Goal: Complete application form: Complete application form

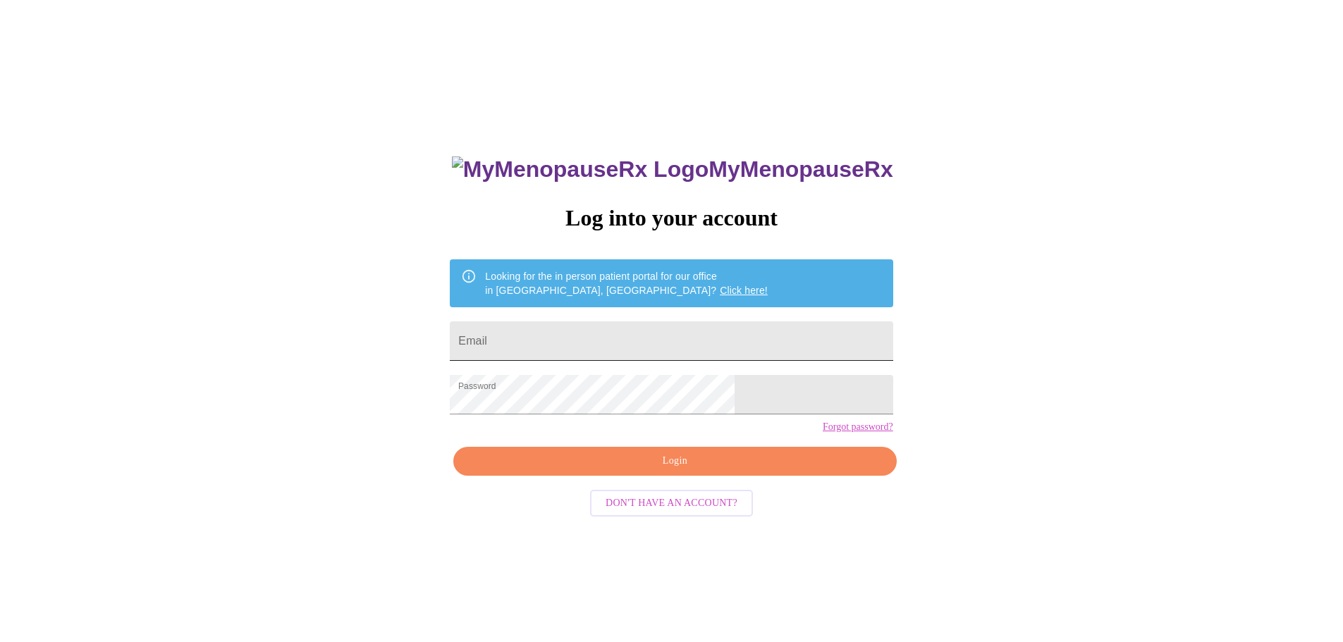
click at [617, 326] on input "Email" at bounding box center [671, 341] width 443 height 39
type input "[EMAIL_ADDRESS][DOMAIN_NAME]"
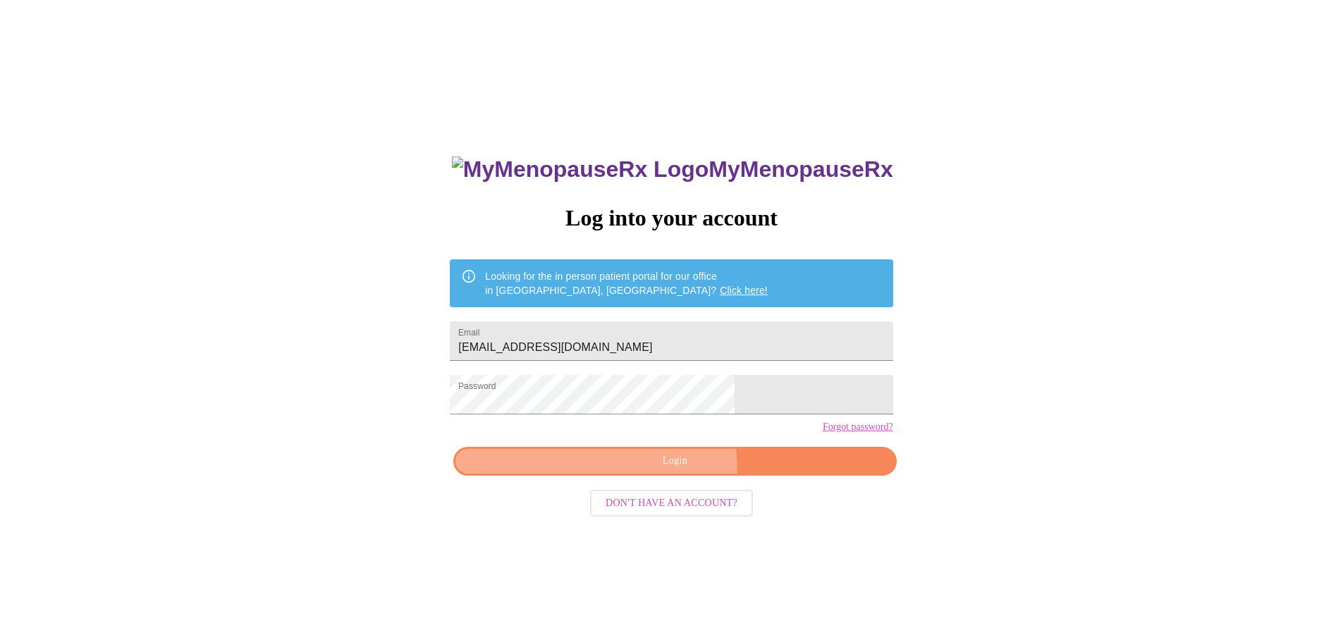
click at [605, 476] on button "Login" at bounding box center [674, 461] width 443 height 29
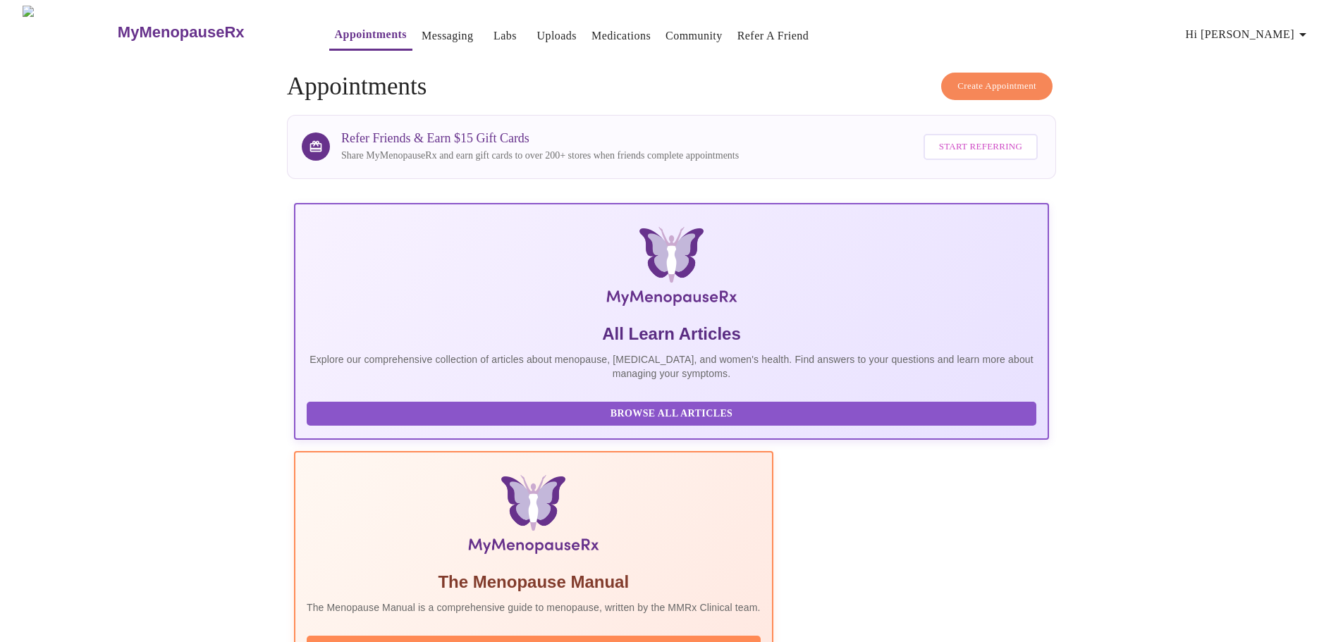
scroll to position [353, 0]
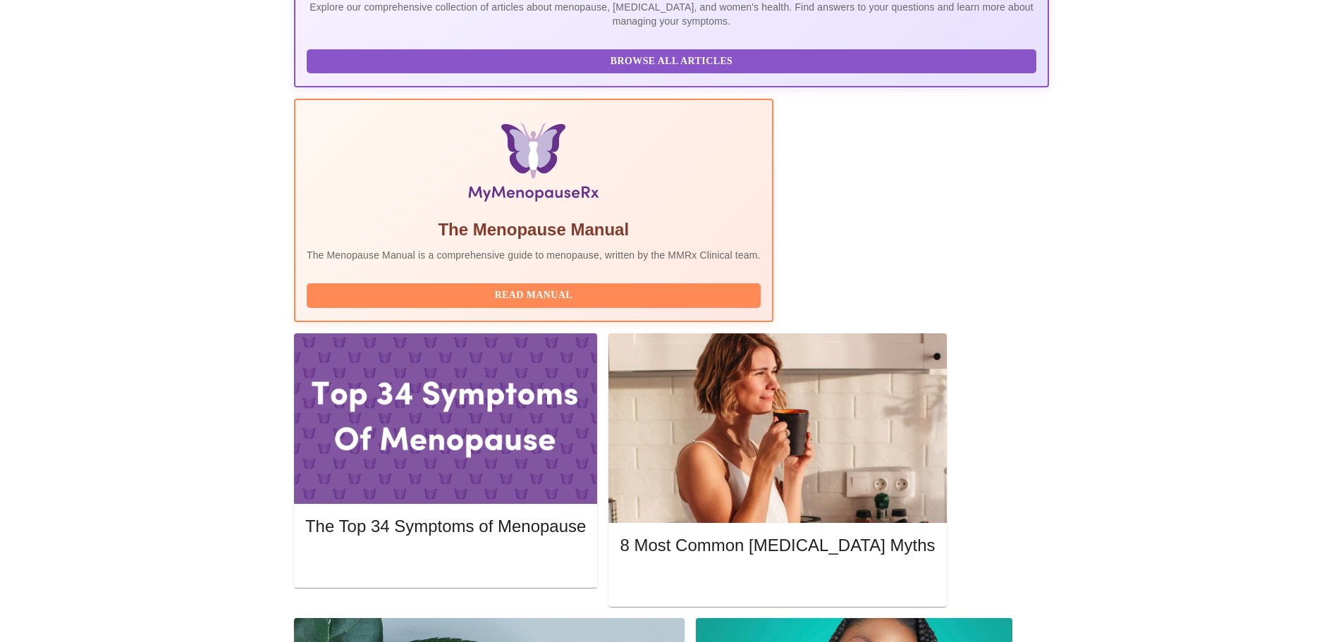
drag, startPoint x: 908, startPoint y: 362, endPoint x: 855, endPoint y: 391, distance: 60.3
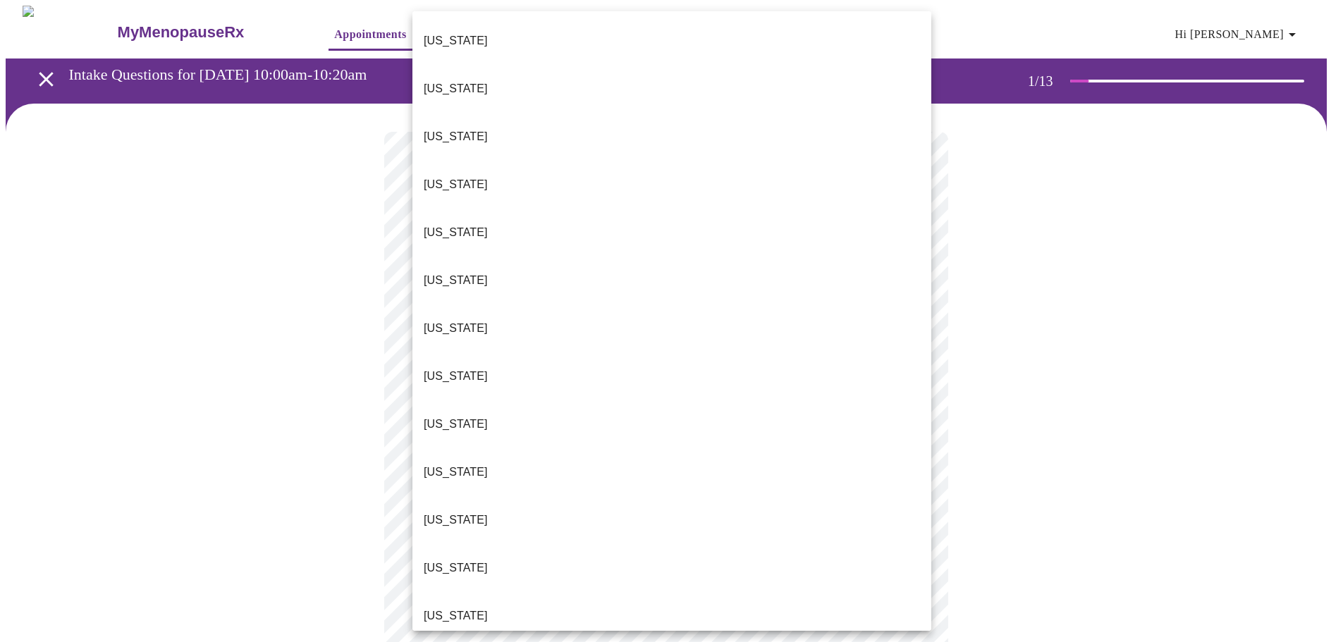
click at [468, 592] on li "[US_STATE]" at bounding box center [672, 616] width 519 height 48
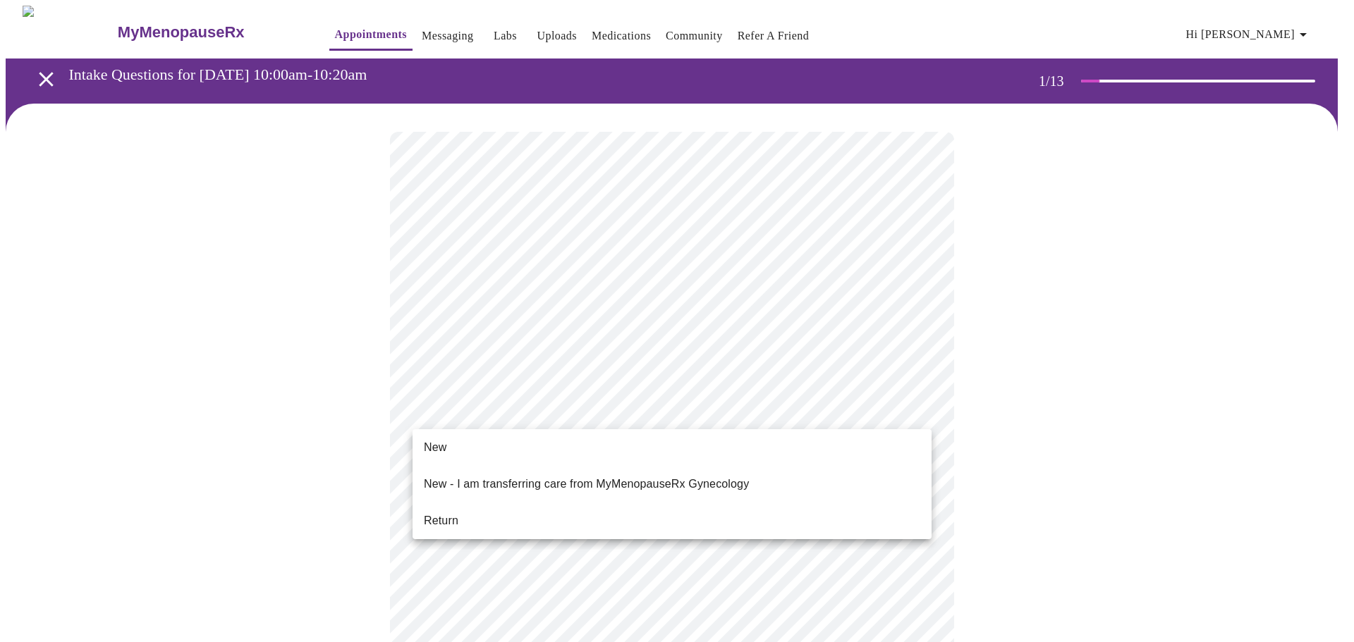
click at [446, 513] on span "Return" at bounding box center [441, 521] width 35 height 17
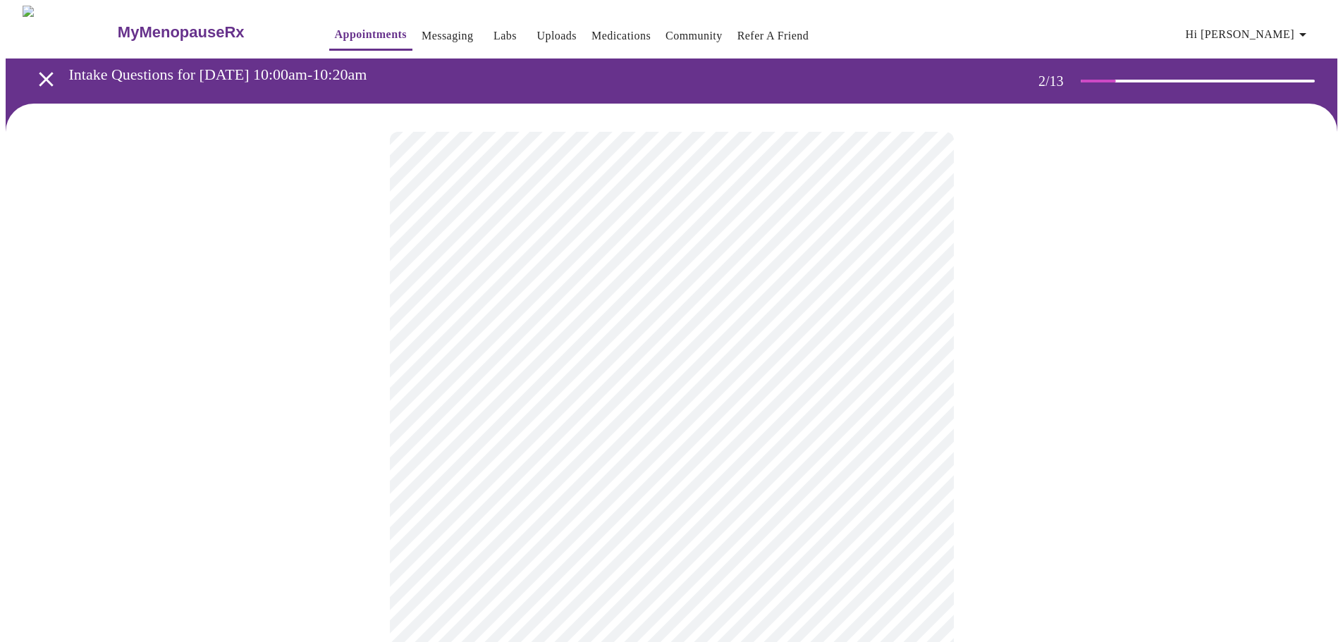
click at [597, 292] on body "MyMenopauseRx Appointments Messaging Labs Uploads Medications Community Refer a…" at bounding box center [672, 495] width 1332 height 978
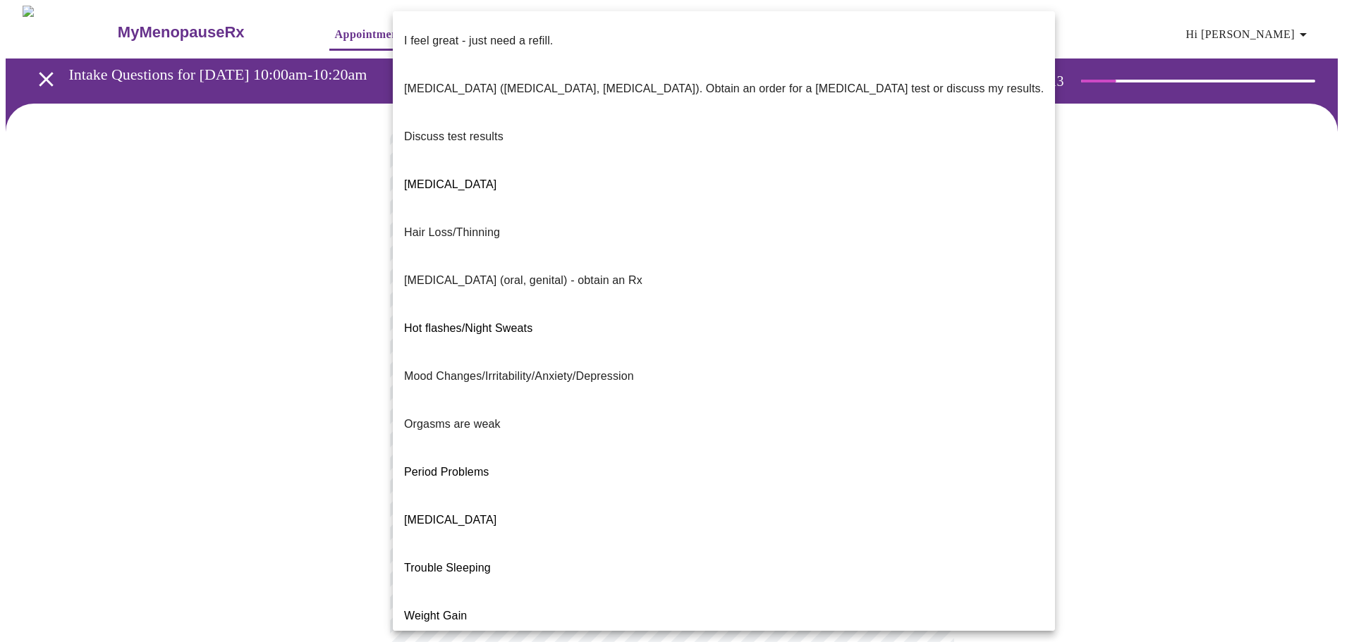
click at [597, 368] on p "Mood Changes/Irritability/Anxiety/Depression" at bounding box center [519, 376] width 230 height 17
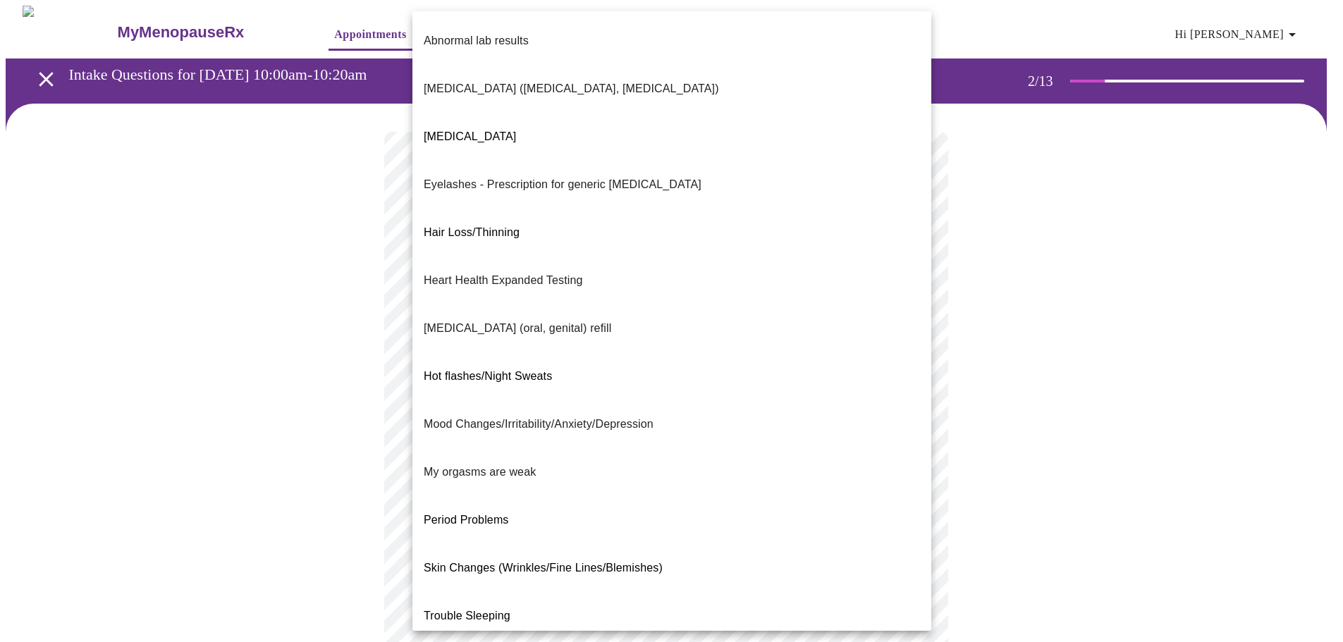
click at [551, 421] on body "MyMenopauseRx Appointments Messaging Labs Uploads Medications Community Refer a…" at bounding box center [672, 491] width 1332 height 970
drag, startPoint x: 644, startPoint y: 440, endPoint x: 649, endPoint y: 549, distance: 108.7
click at [649, 549] on ul "Abnormal lab results [MEDICAL_DATA] ([MEDICAL_DATA], [MEDICAL_DATA]) [MEDICAL_D…" at bounding box center [672, 424] width 519 height 826
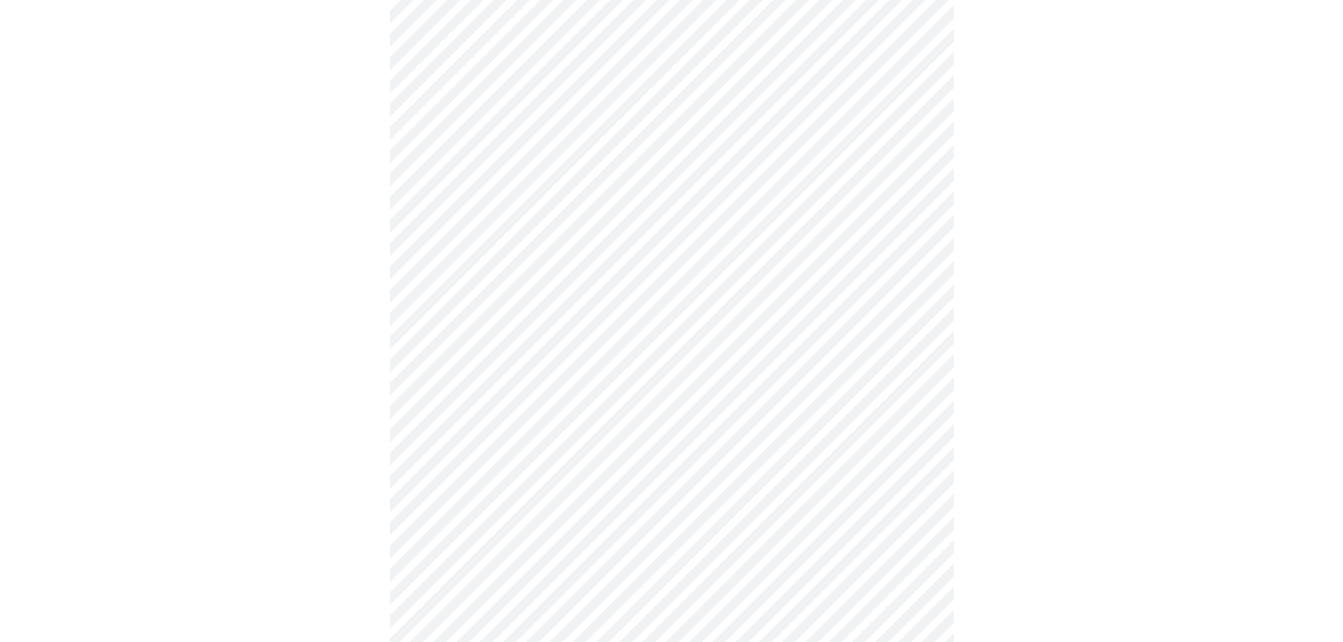
scroll to position [212, 0]
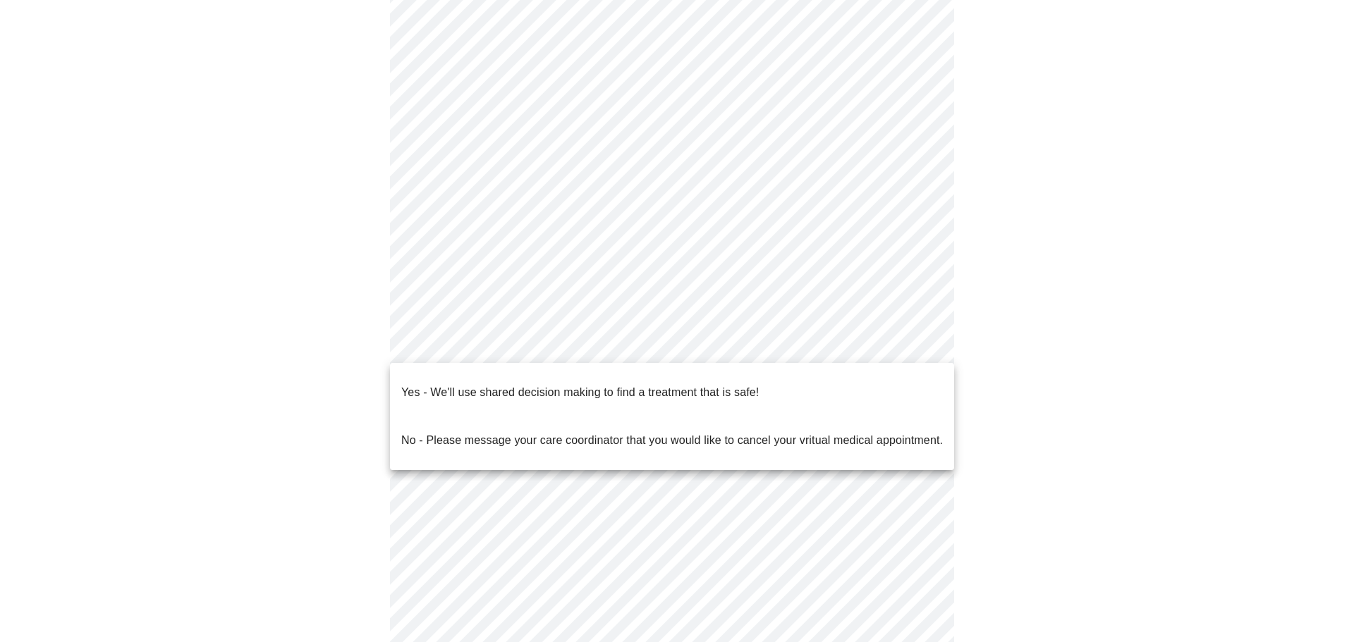
click at [516, 353] on body "MyMenopauseRx Appointments Messaging Labs Uploads Medications Community Refer a…" at bounding box center [677, 275] width 1343 height 962
click at [475, 384] on p "Yes - We'll use shared decision making to find a treatment that is safe!" at bounding box center [580, 392] width 358 height 17
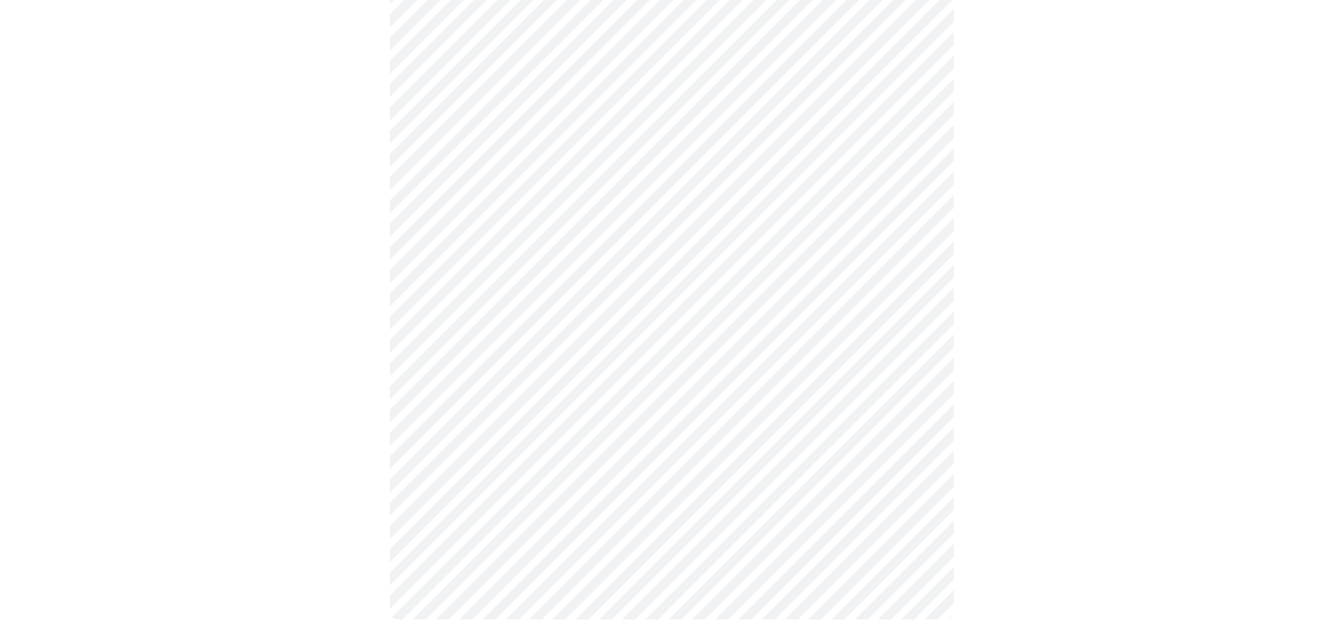
scroll to position [0, 0]
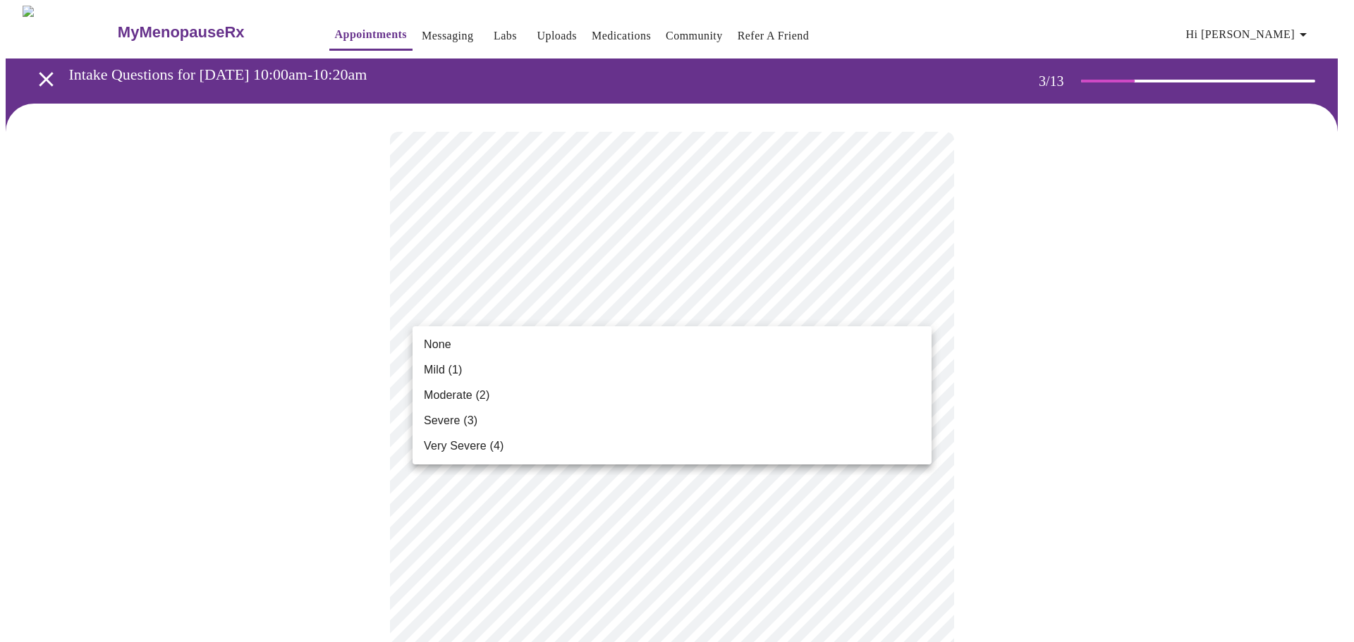
click at [484, 387] on span "Moderate (2)" at bounding box center [457, 395] width 66 height 17
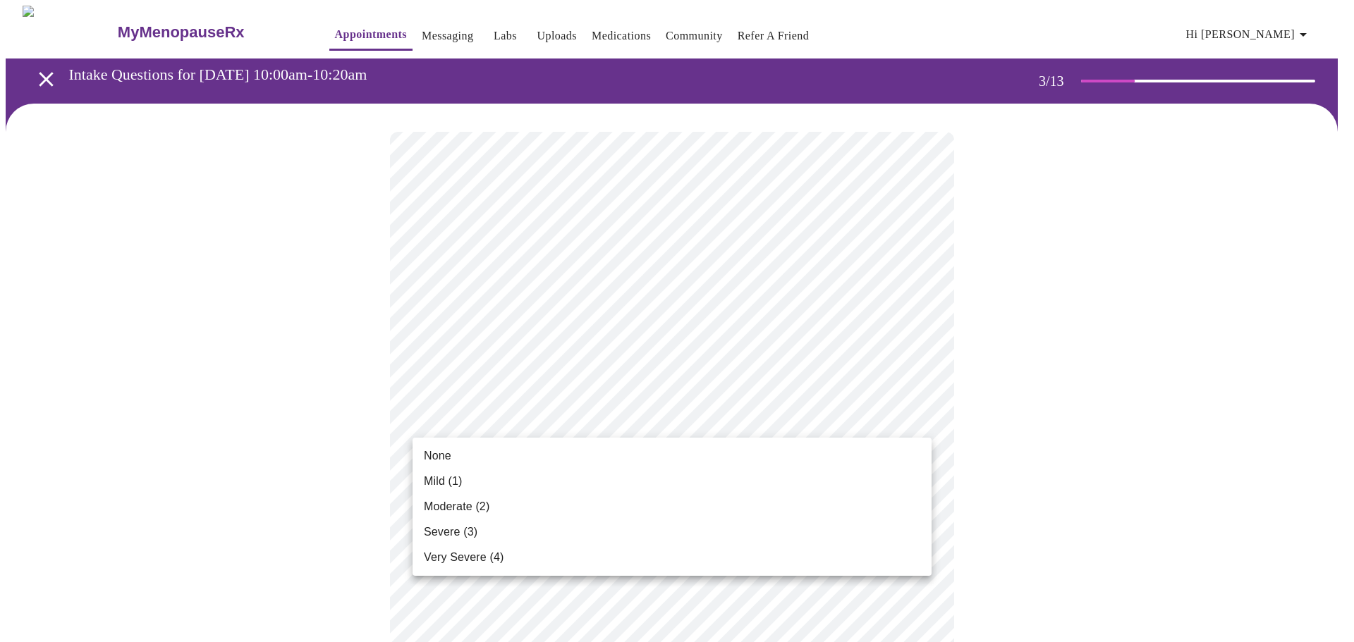
click at [478, 505] on span "Moderate (2)" at bounding box center [457, 507] width 66 height 17
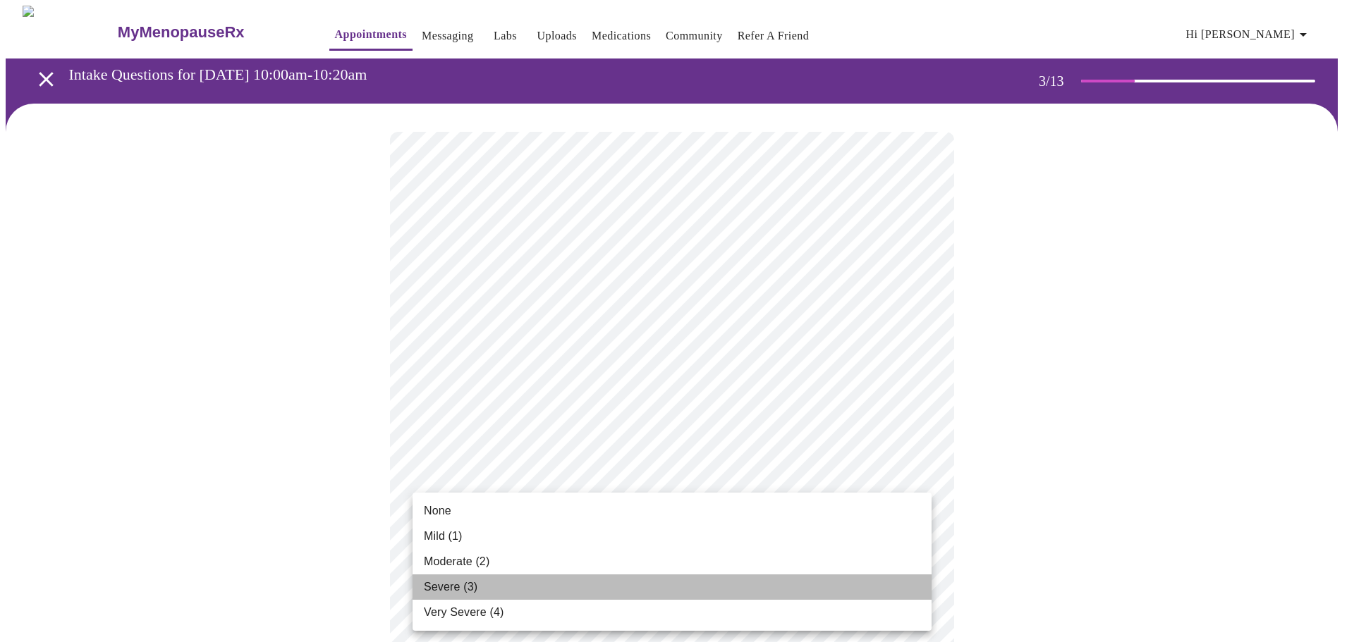
click at [482, 581] on li "Severe (3)" at bounding box center [672, 587] width 519 height 25
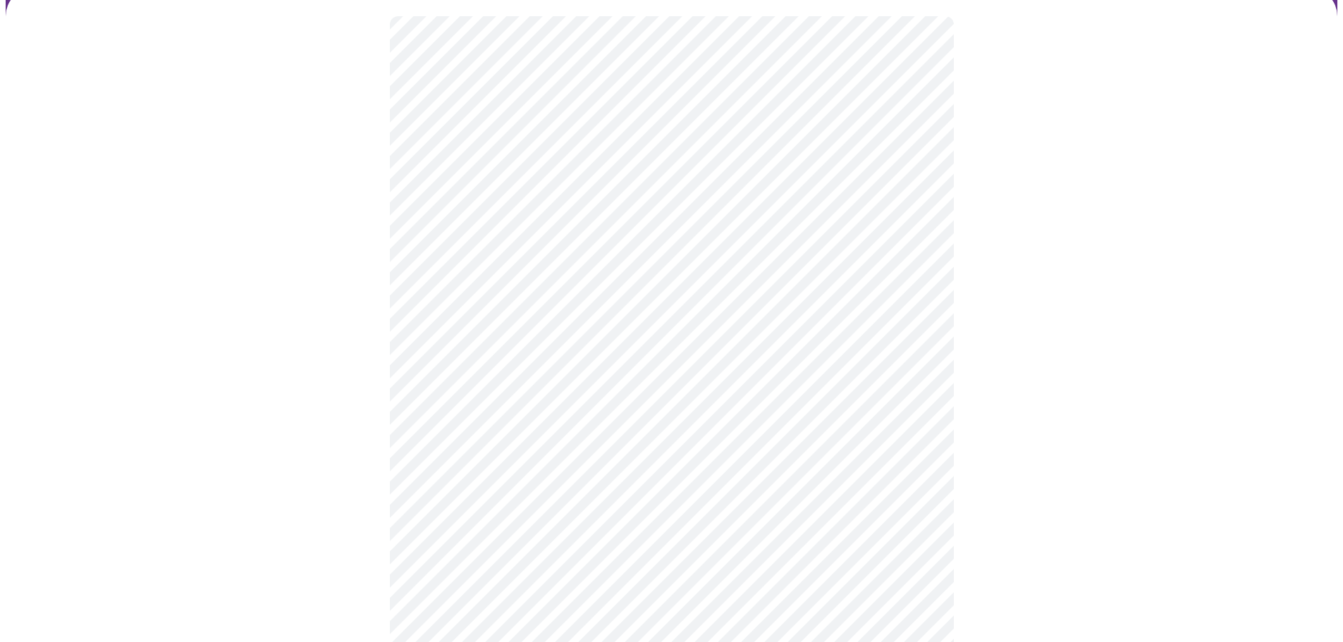
scroll to position [212, 0]
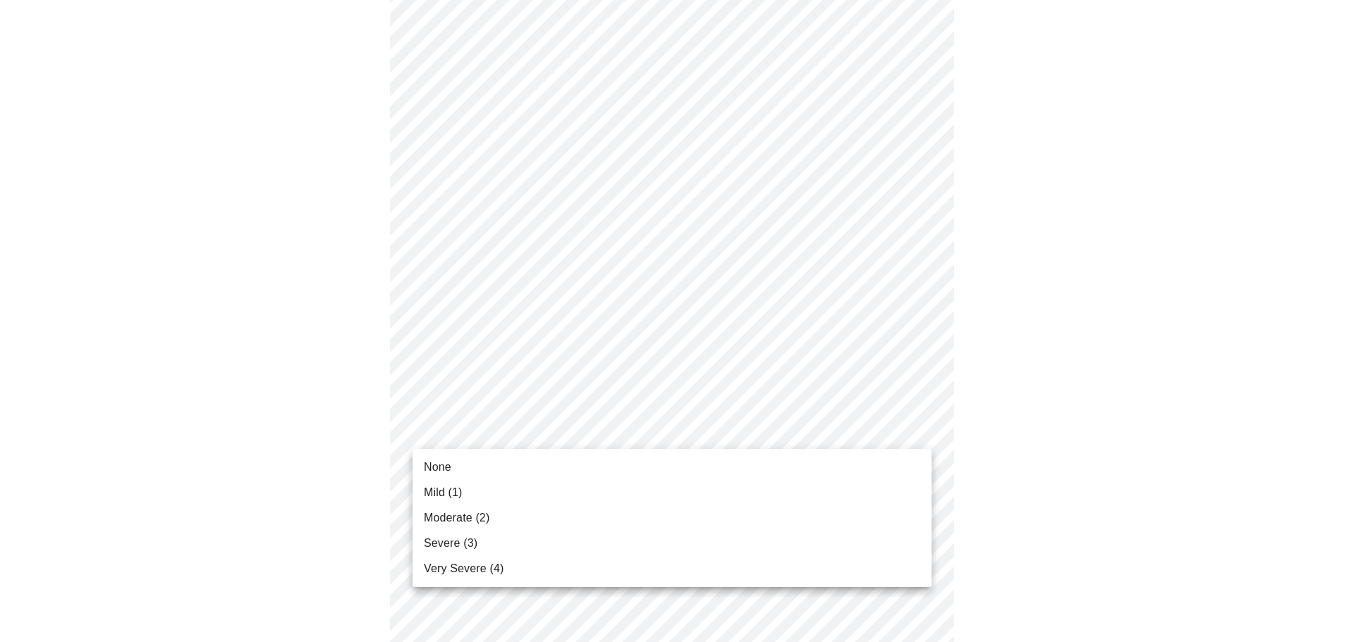
click at [472, 518] on span "Moderate (2)" at bounding box center [457, 518] width 66 height 17
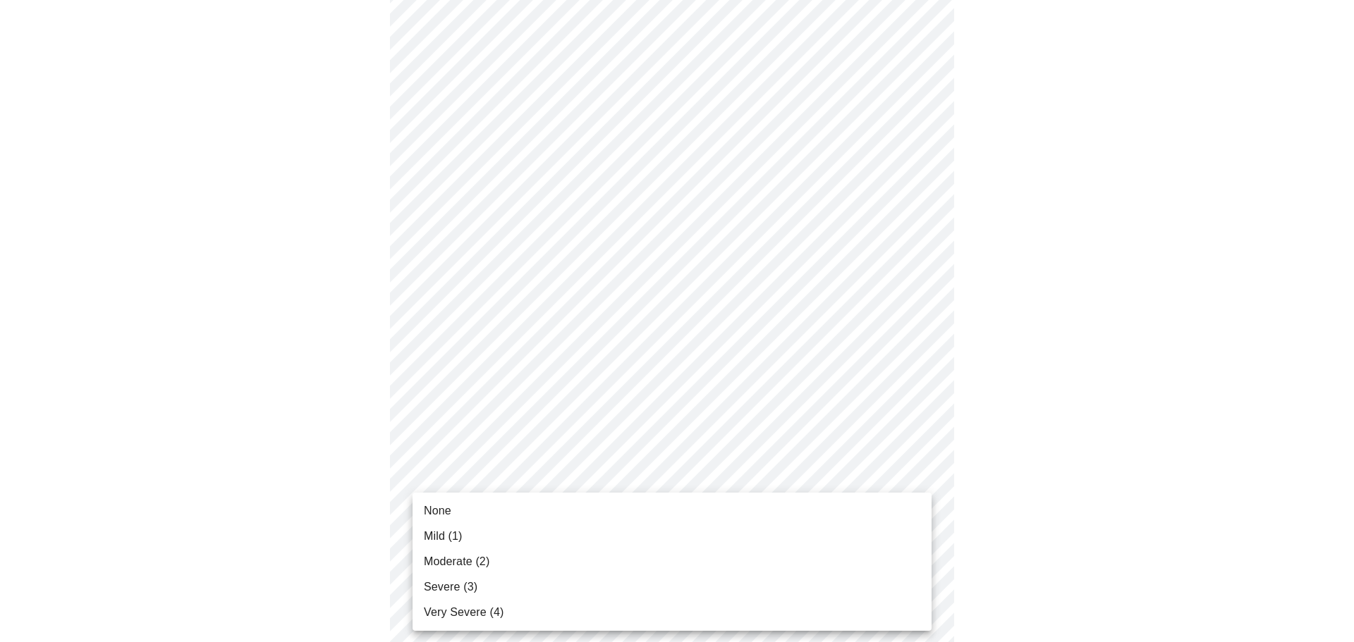
click at [462, 557] on span "Moderate (2)" at bounding box center [457, 562] width 66 height 17
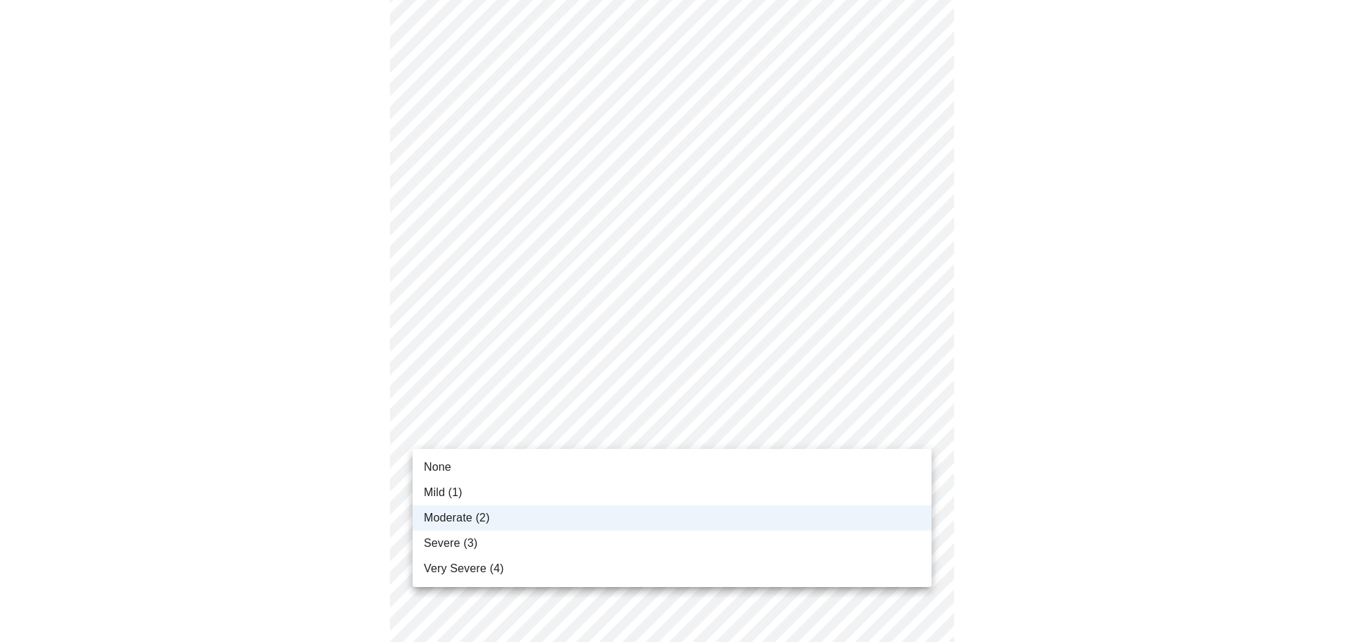
click at [460, 540] on span "Severe (3)" at bounding box center [451, 543] width 54 height 17
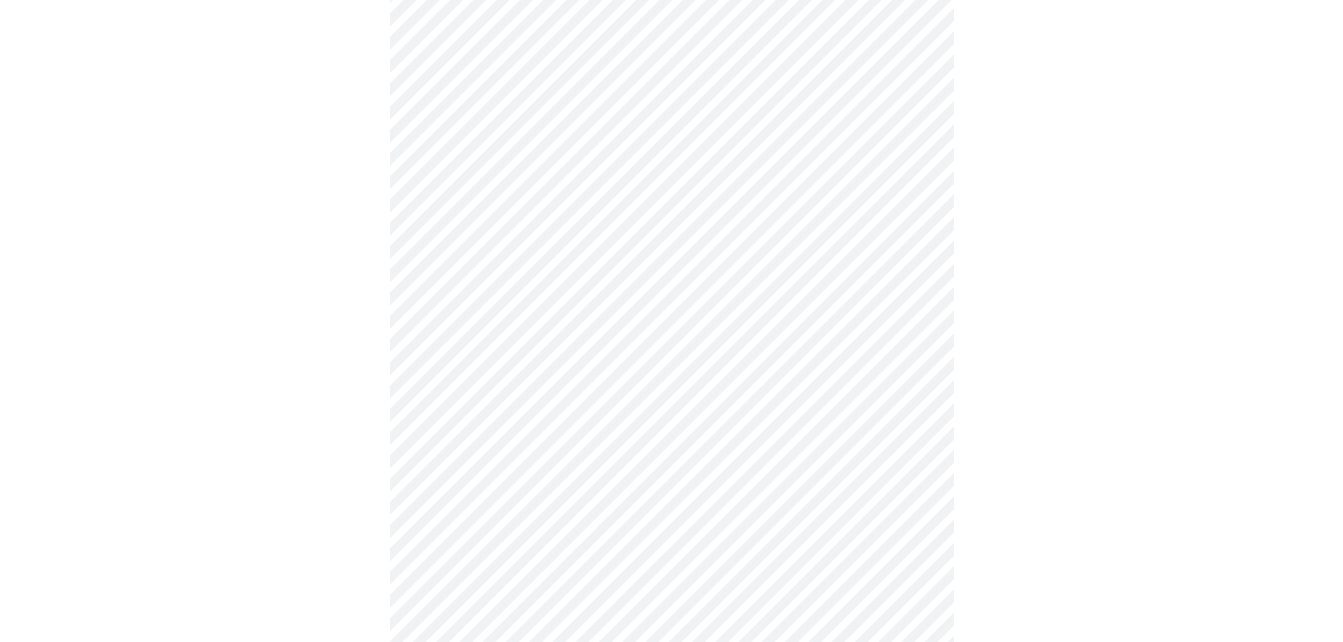
scroll to position [423, 0]
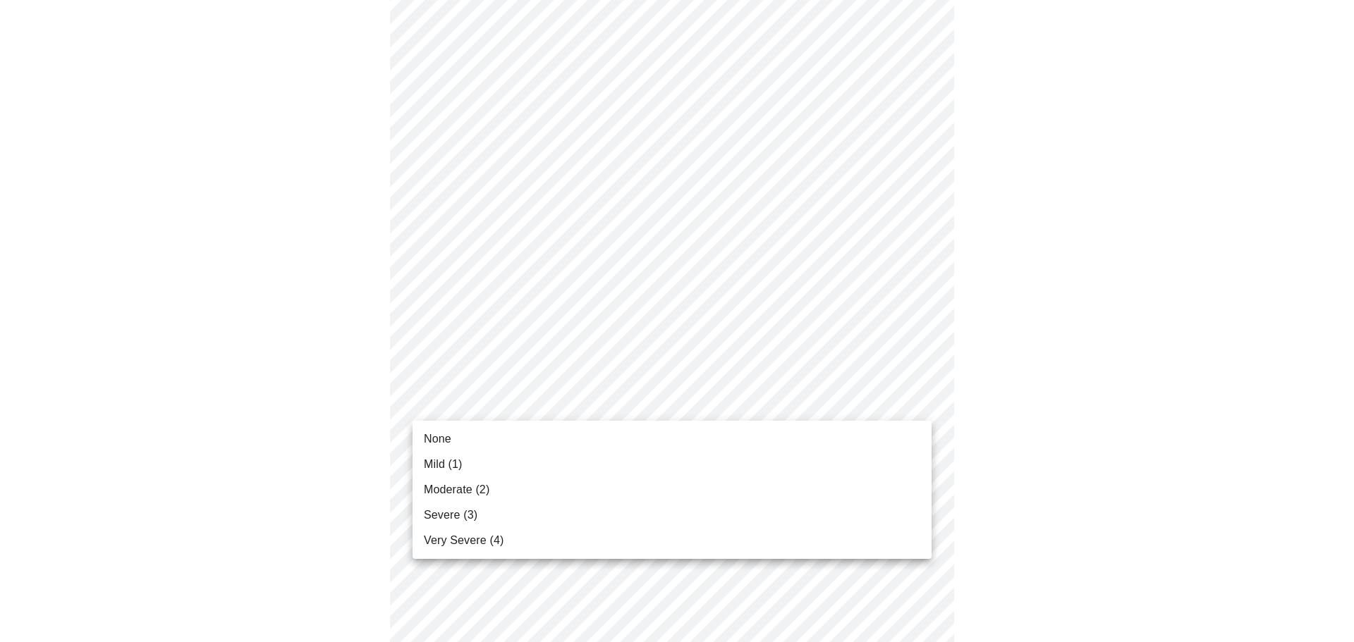
click at [504, 393] on body "MyMenopauseRx Appointments Messaging Labs Uploads Medications Community Refer a…" at bounding box center [677, 471] width 1343 height 1777
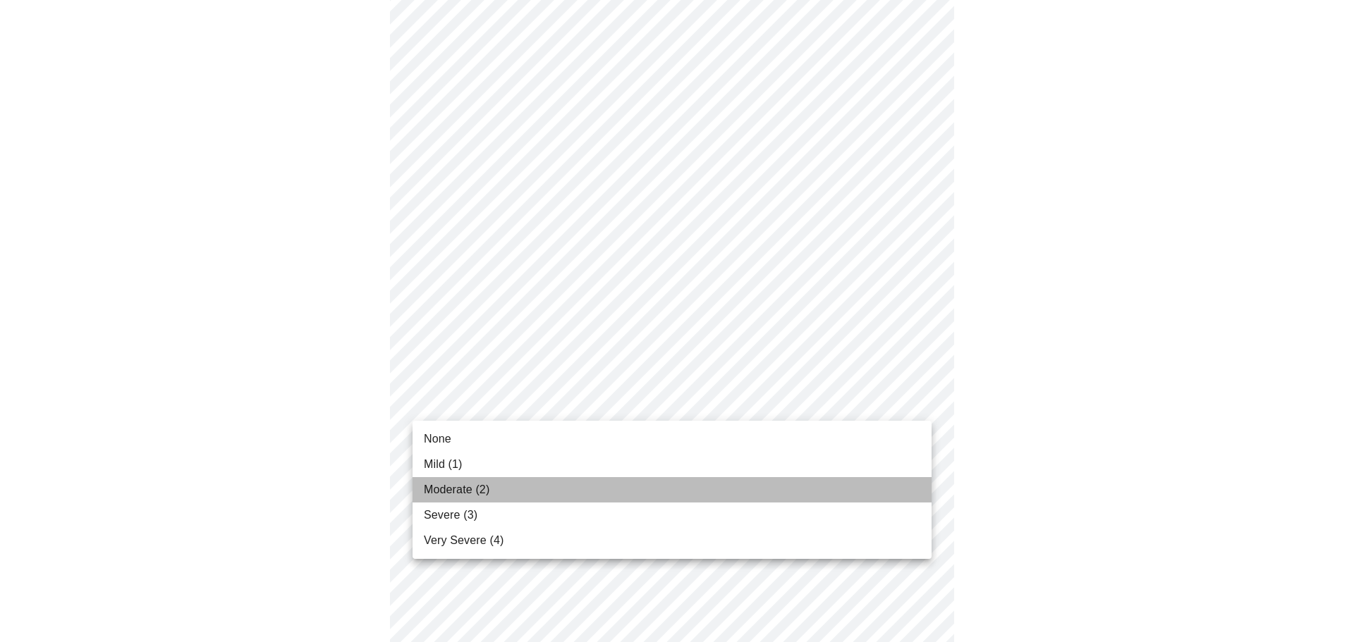
click at [485, 487] on span "Moderate (2)" at bounding box center [457, 490] width 66 height 17
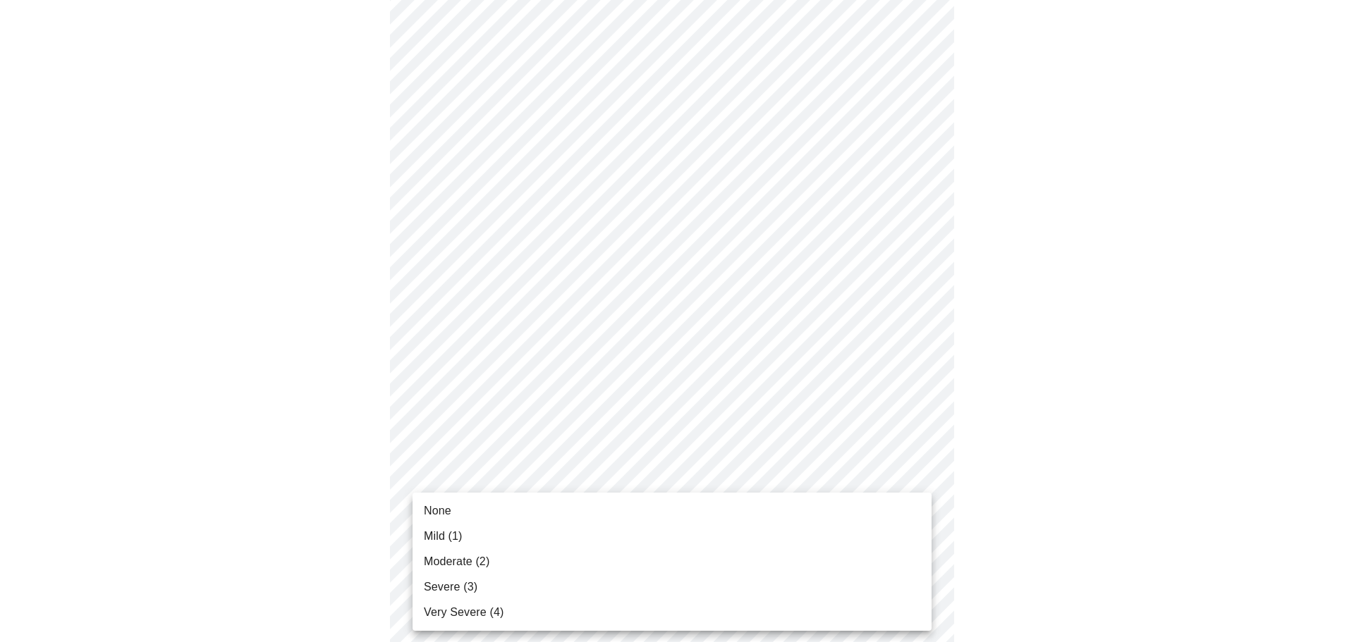
click at [543, 516] on body "MyMenopauseRx Appointments Messaging Labs Uploads Medications Community Refer a…" at bounding box center [677, 461] width 1343 height 1757
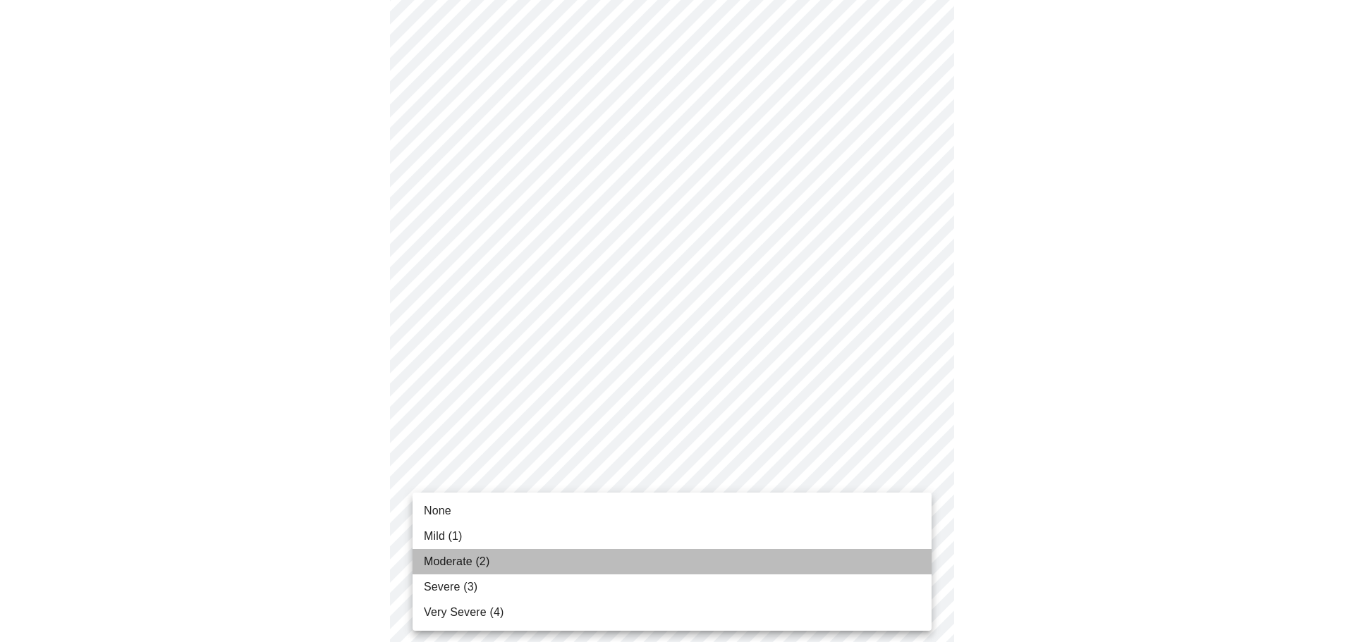
click at [497, 558] on li "Moderate (2)" at bounding box center [672, 561] width 519 height 25
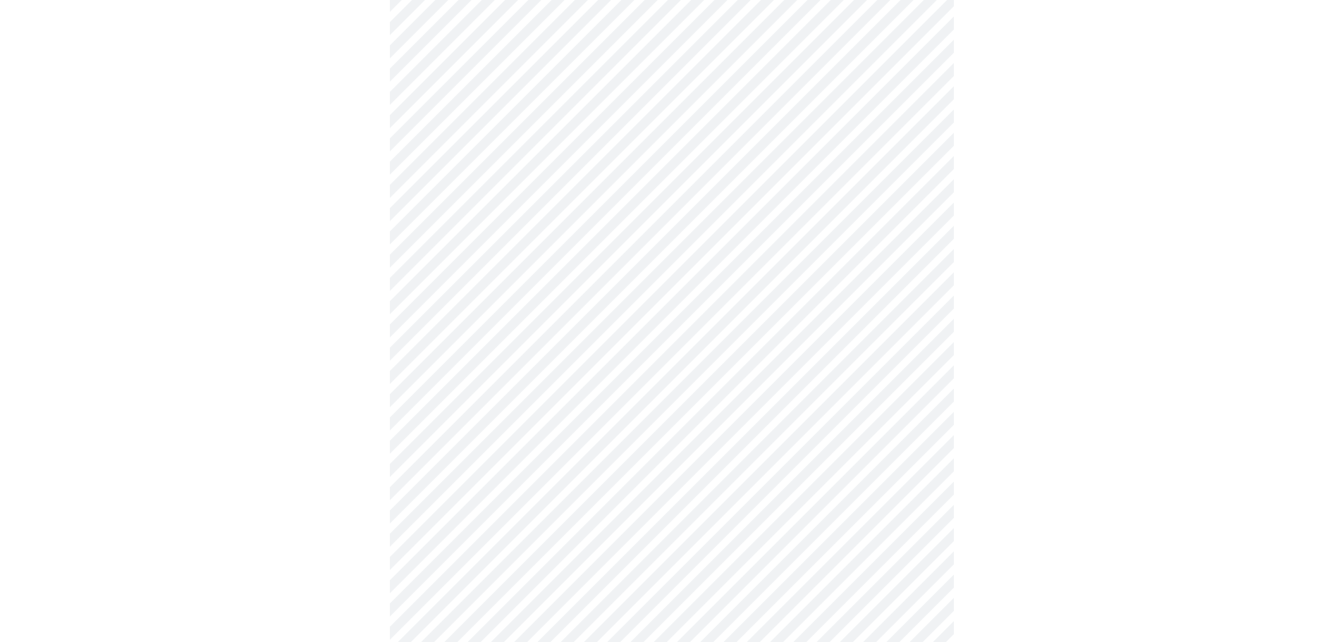
scroll to position [635, 0]
click at [689, 415] on body "MyMenopauseRx Appointments Messaging Labs Uploads Medications Community Refer a…" at bounding box center [672, 239] width 1332 height 1737
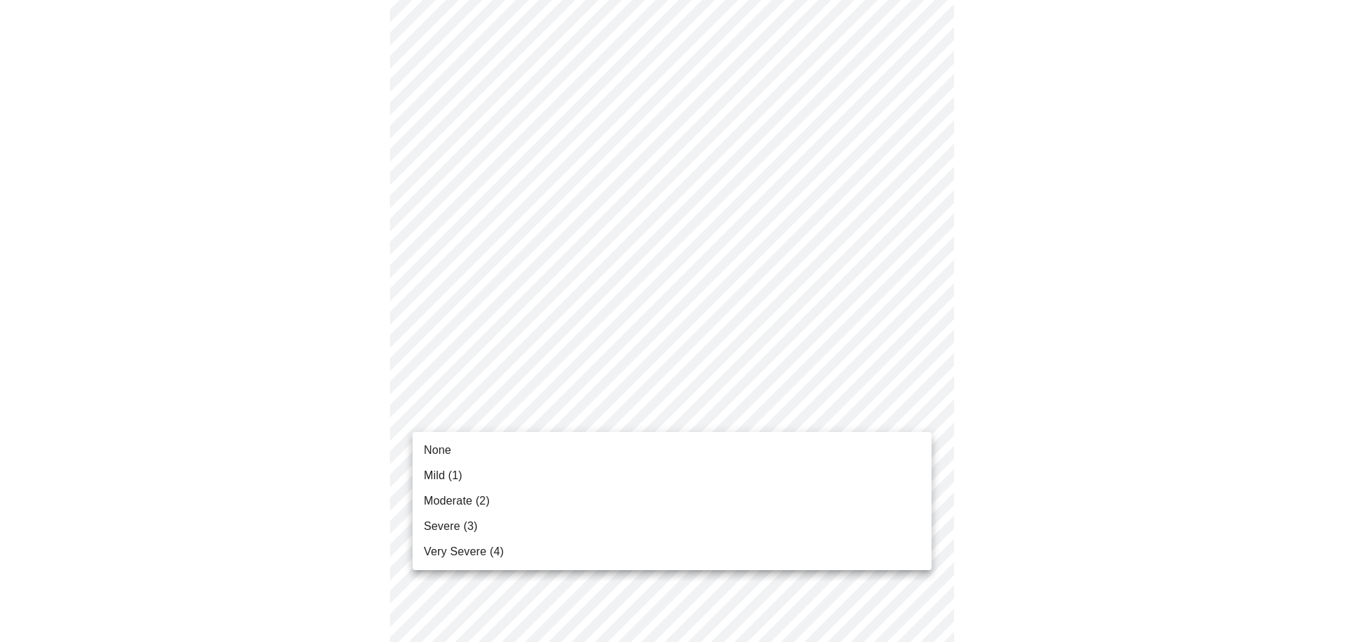
click at [510, 500] on li "Moderate (2)" at bounding box center [672, 501] width 519 height 25
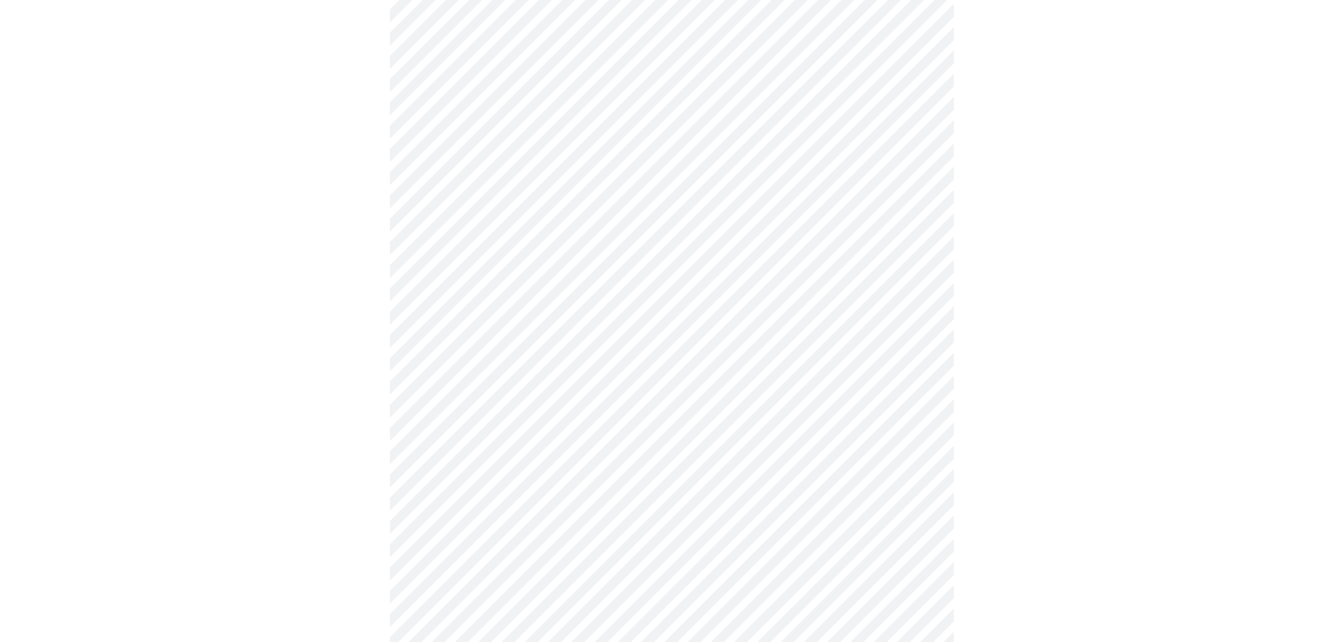
click at [506, 530] on body "MyMenopauseRx Appointments Messaging Labs Uploads Medications Community Refer a…" at bounding box center [672, 230] width 1332 height 1718
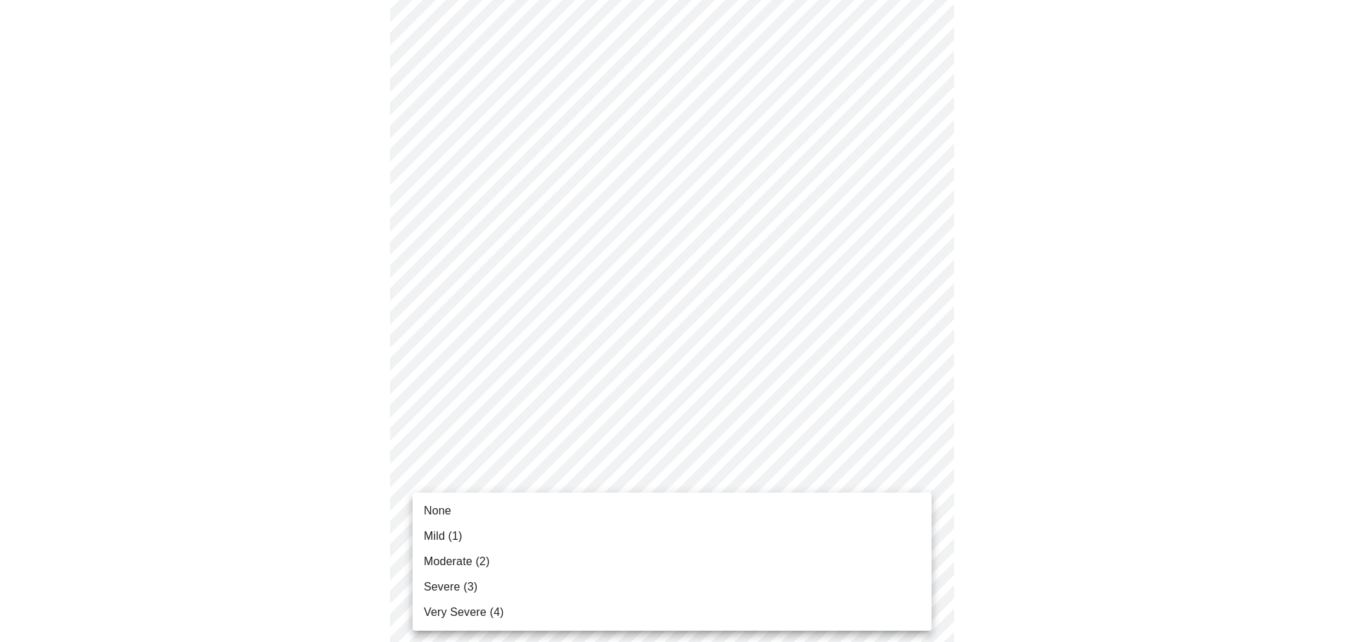
click at [444, 565] on span "Moderate (2)" at bounding box center [457, 562] width 66 height 17
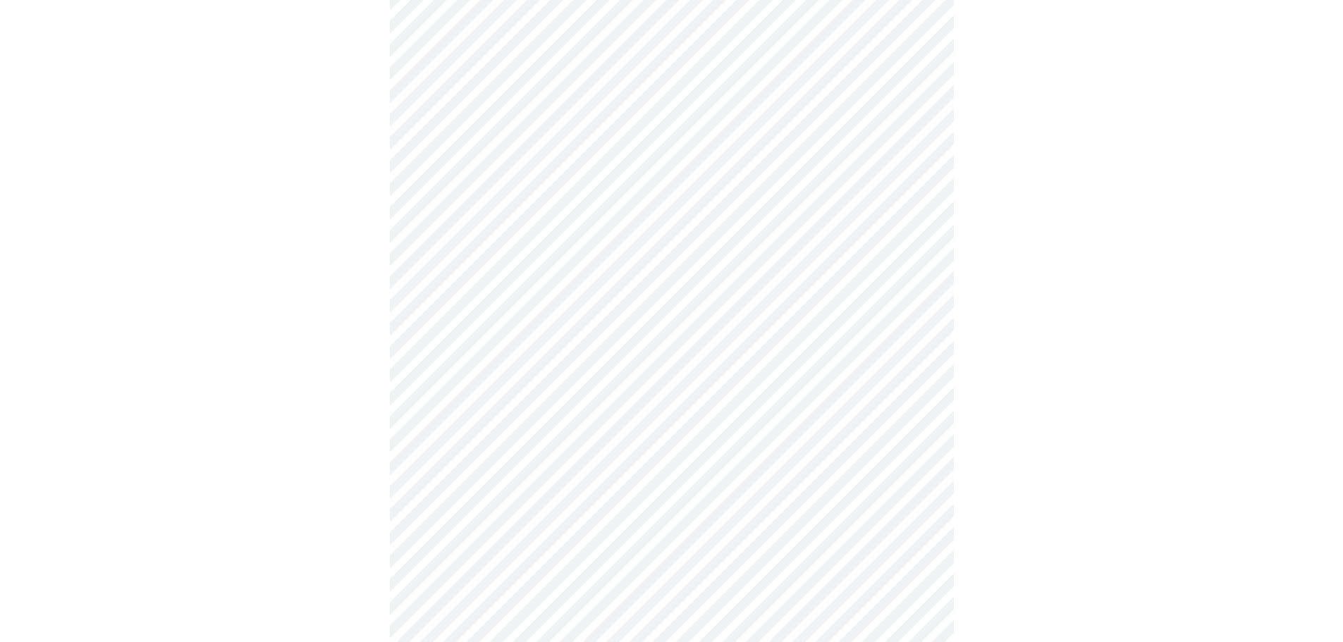
scroll to position [987, 0]
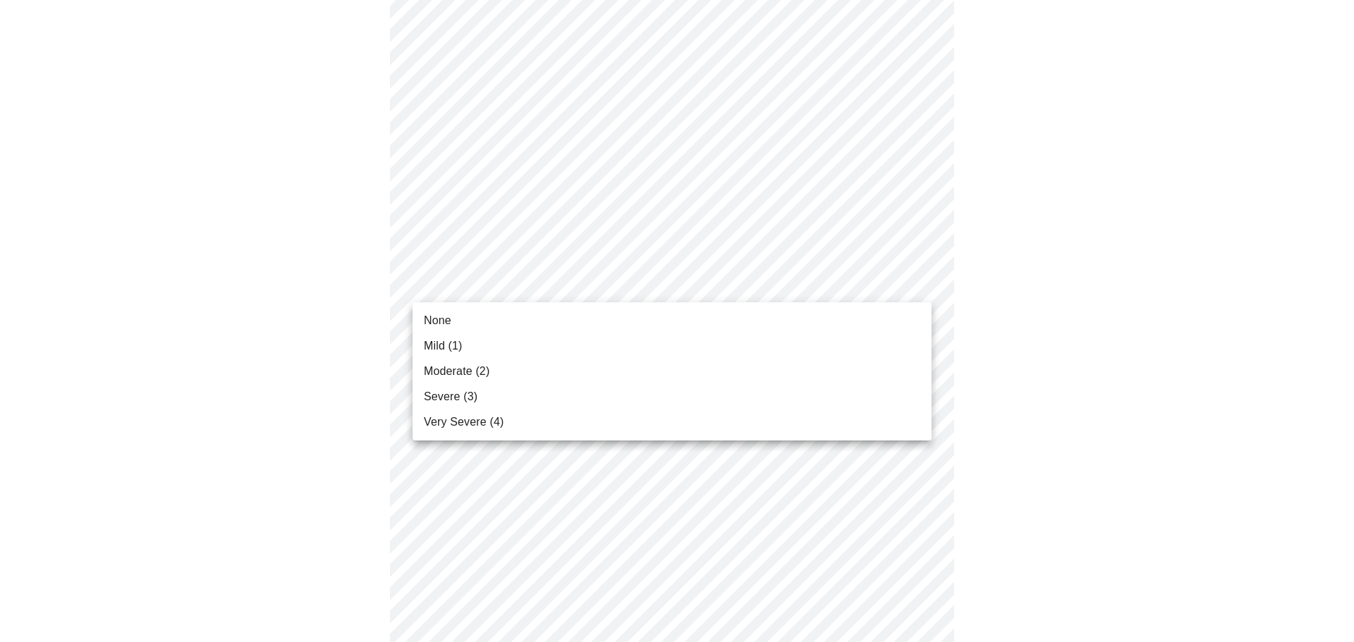
click at [476, 396] on li "Severe (3)" at bounding box center [672, 396] width 519 height 25
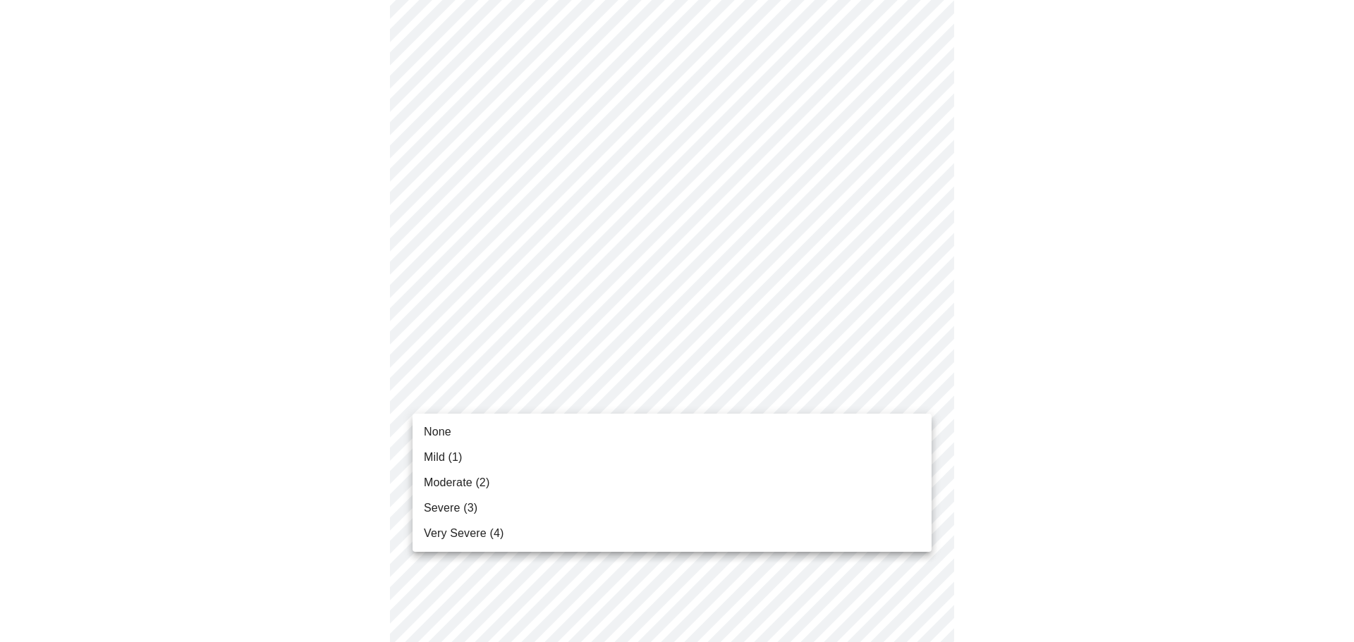
click at [453, 503] on span "Severe (3)" at bounding box center [451, 508] width 54 height 17
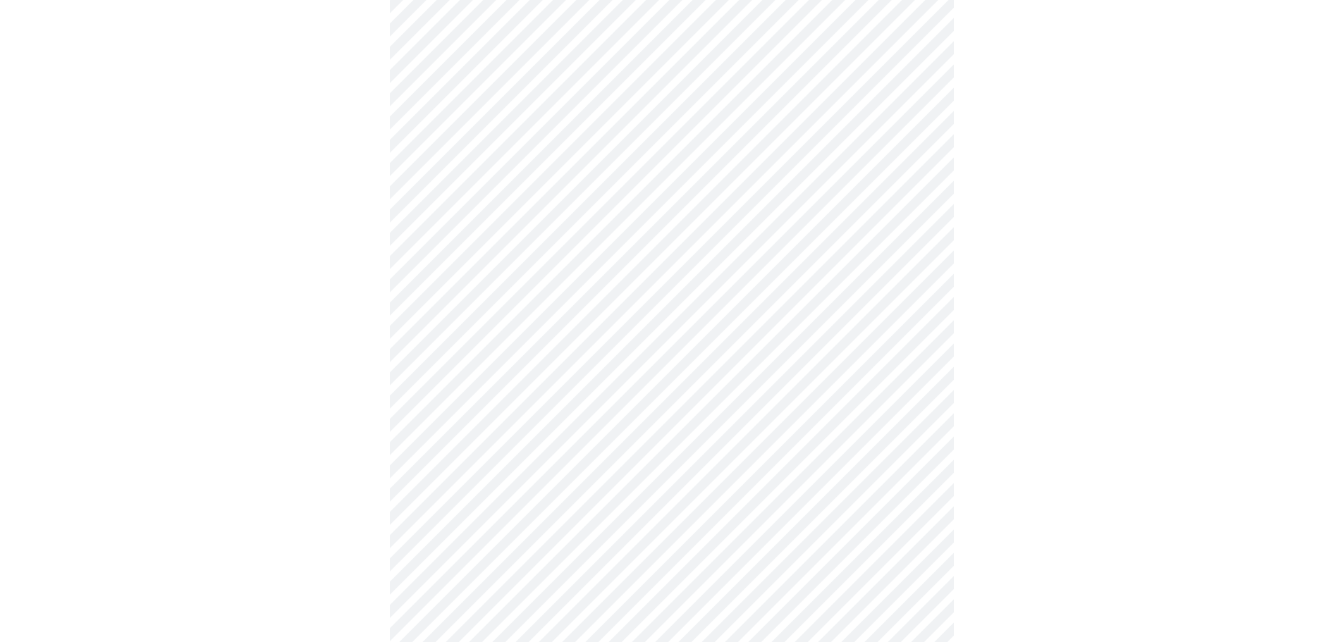
scroll to position [423, 0]
click at [605, 439] on body "MyMenopauseRx Appointments Messaging Labs Uploads Medications Community Refer a…" at bounding box center [672, 279] width 1332 height 1392
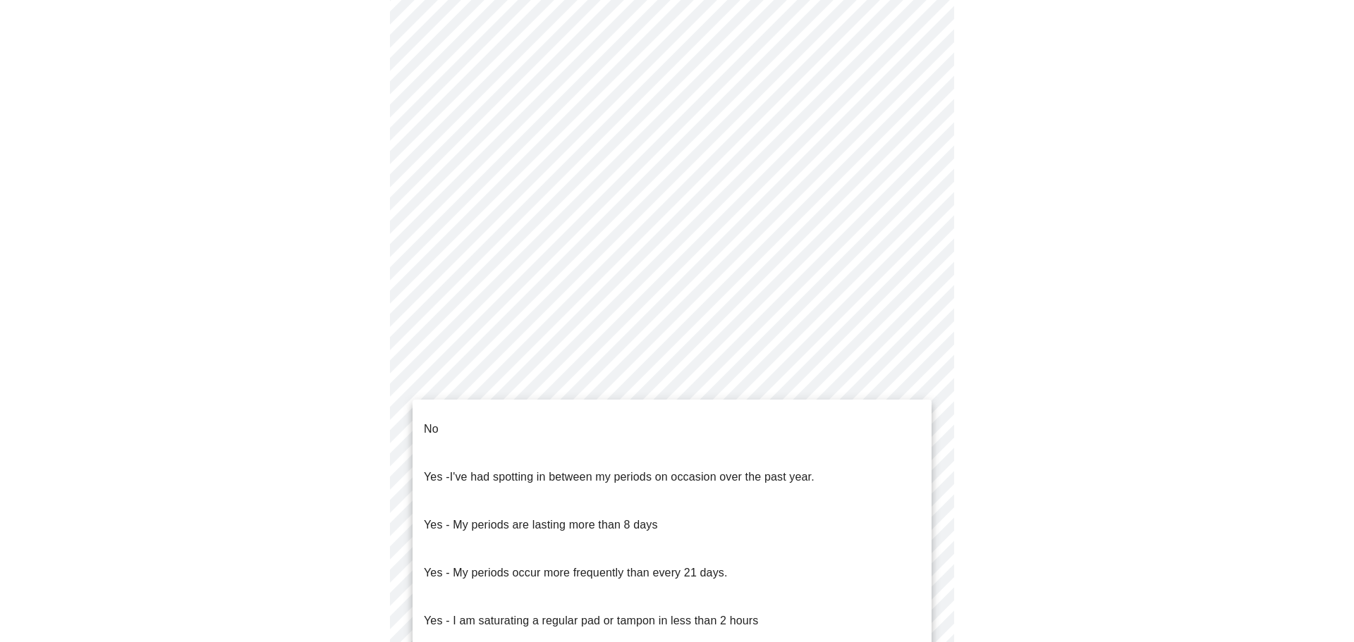
click at [509, 421] on li "No" at bounding box center [672, 429] width 519 height 48
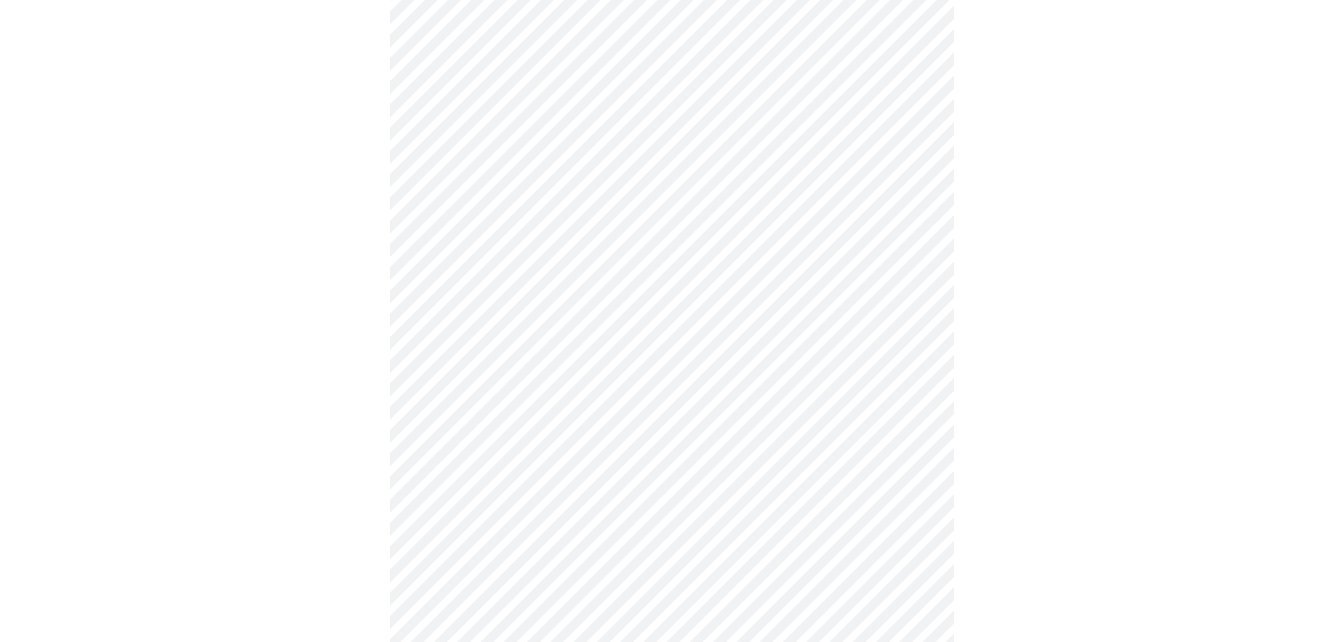
click at [501, 535] on body "MyMenopauseRx Appointments Messaging Labs Uploads Medications Community Refer a…" at bounding box center [672, 274] width 1332 height 1383
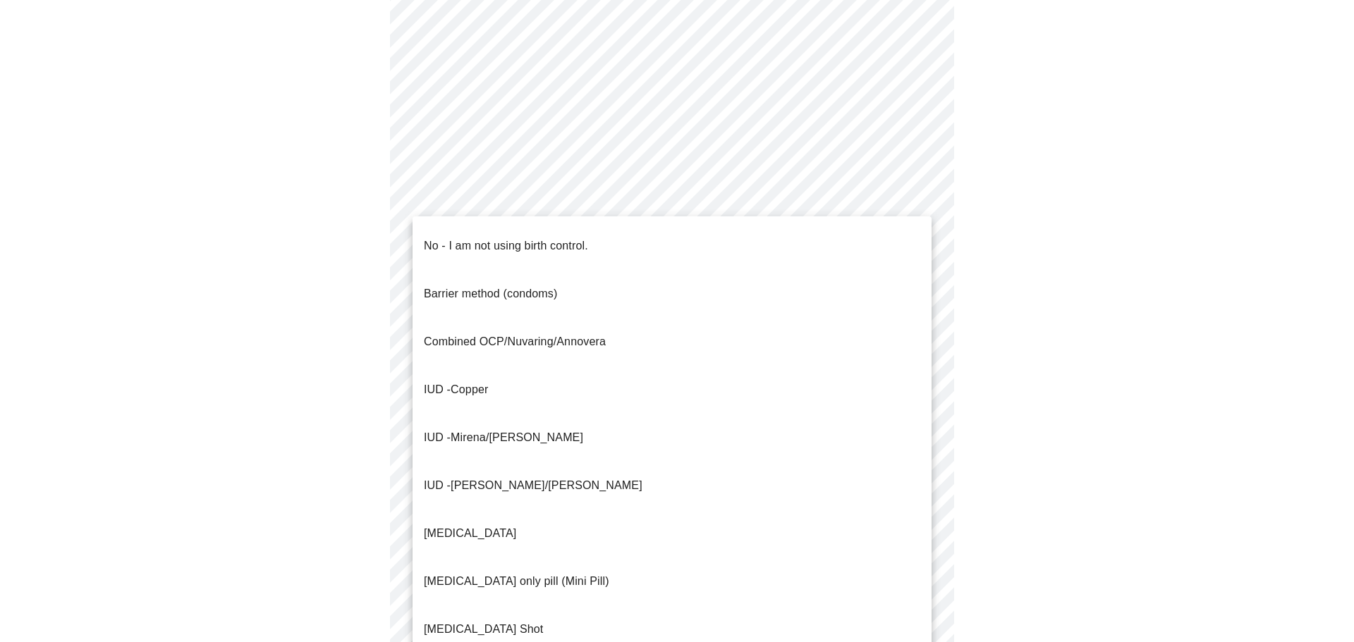
click at [480, 432] on span "Mirena/[PERSON_NAME]" at bounding box center [517, 438] width 133 height 12
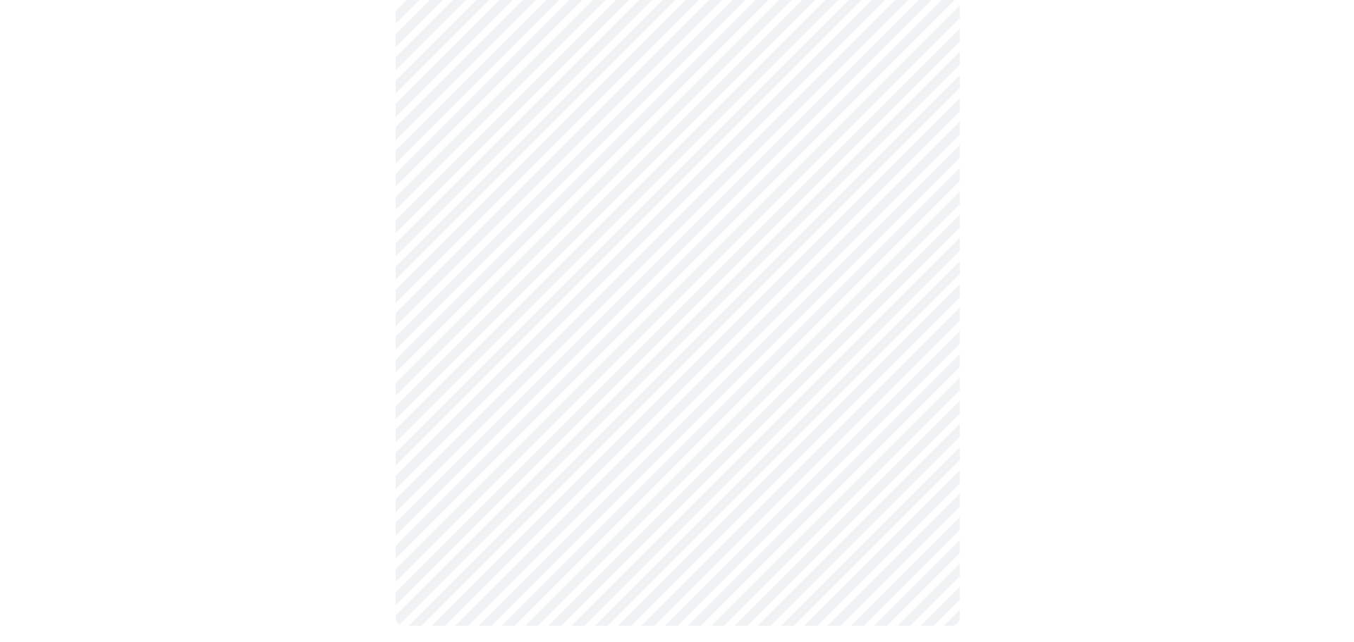
scroll to position [733, 0]
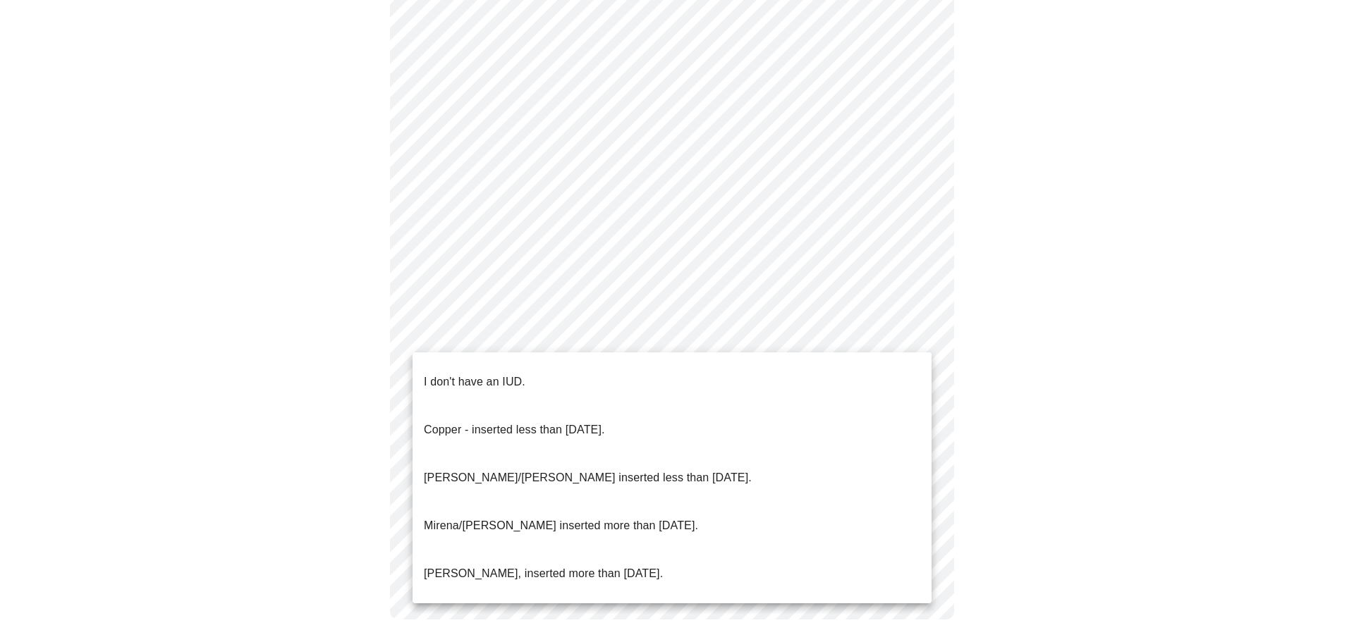
click at [484, 470] on p "[PERSON_NAME]/[PERSON_NAME] inserted less than [DATE]." at bounding box center [588, 478] width 328 height 17
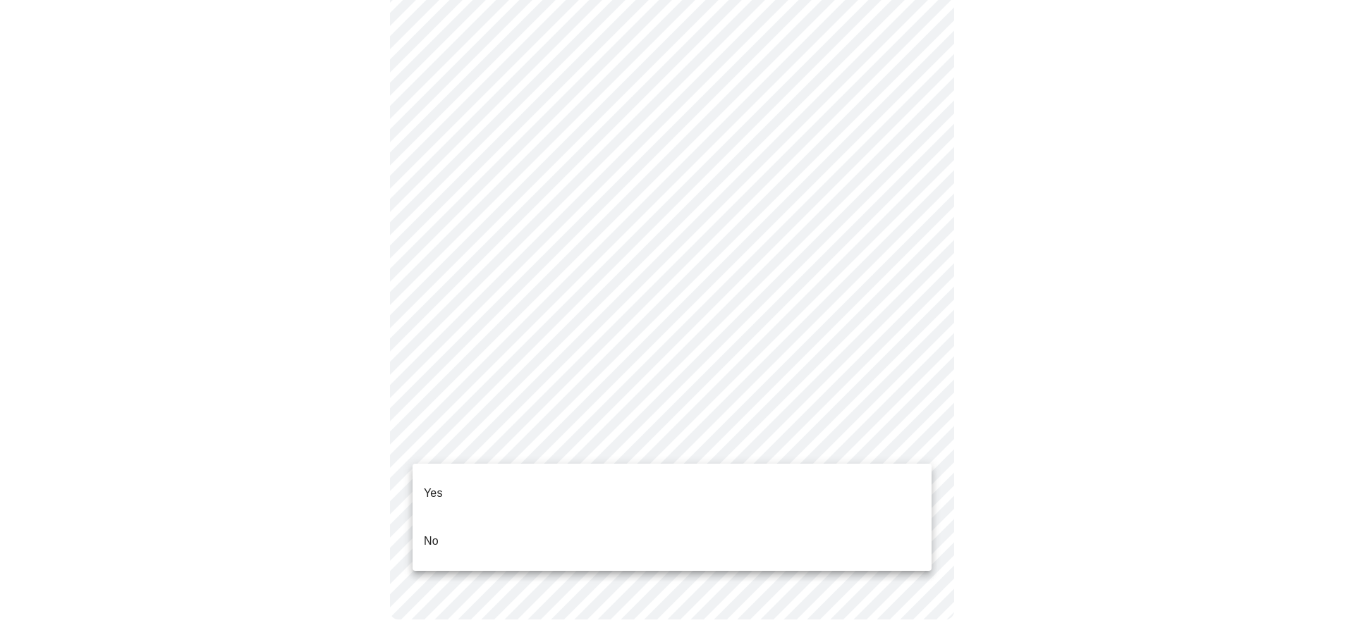
click at [463, 485] on li "Yes" at bounding box center [672, 494] width 519 height 48
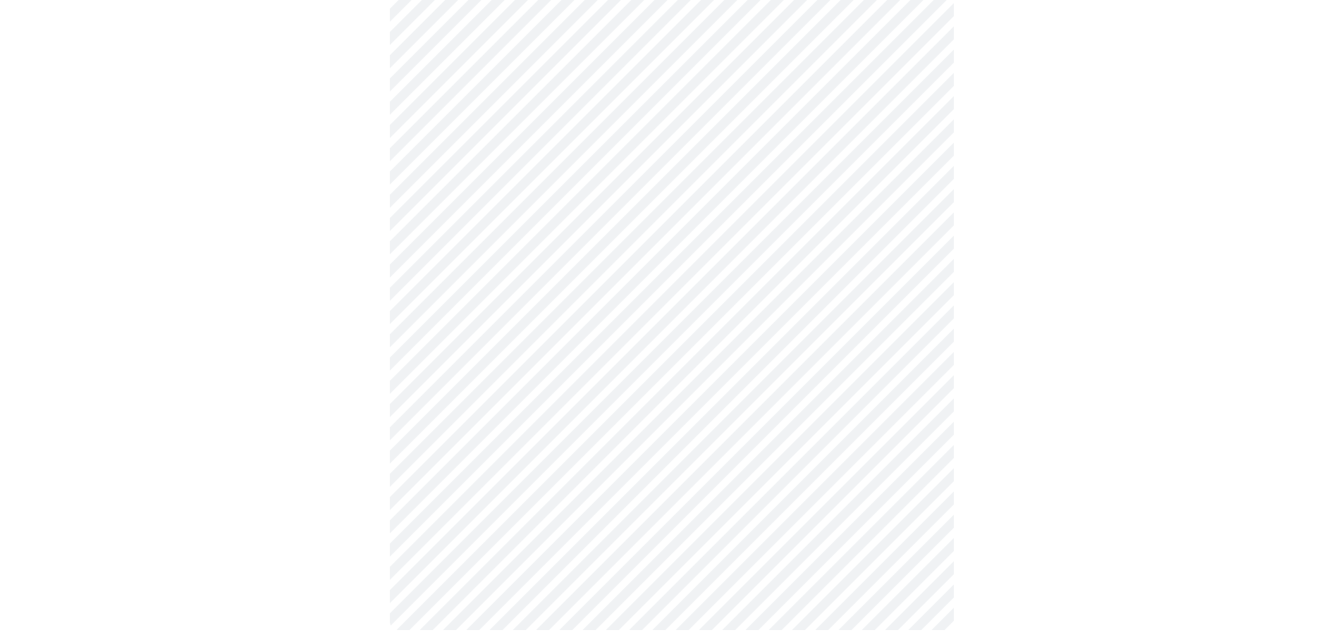
scroll to position [0, 0]
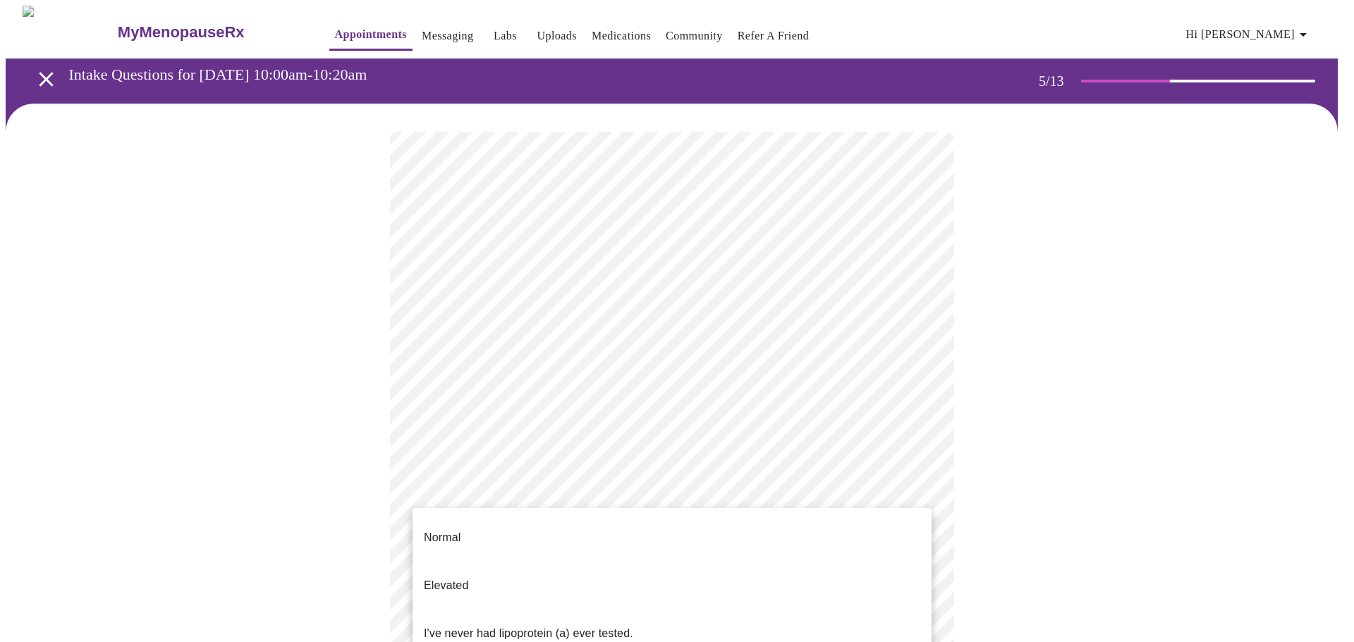
click at [486, 482] on body "MyMenopauseRx Appointments Messaging Labs Uploads Medications Community Refer a…" at bounding box center [677, 527] width 1343 height 1042
click at [493, 625] on p "I've never had lipoprotein (a) ever tested." at bounding box center [528, 633] width 209 height 17
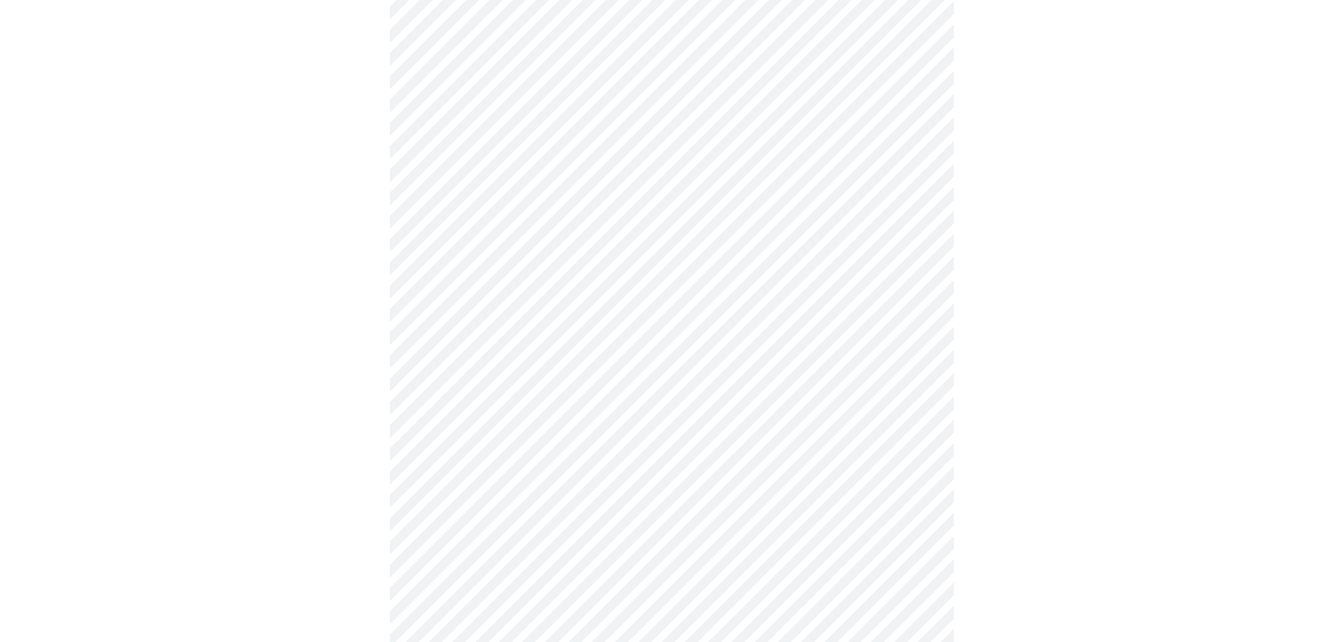
scroll to position [3455, 0]
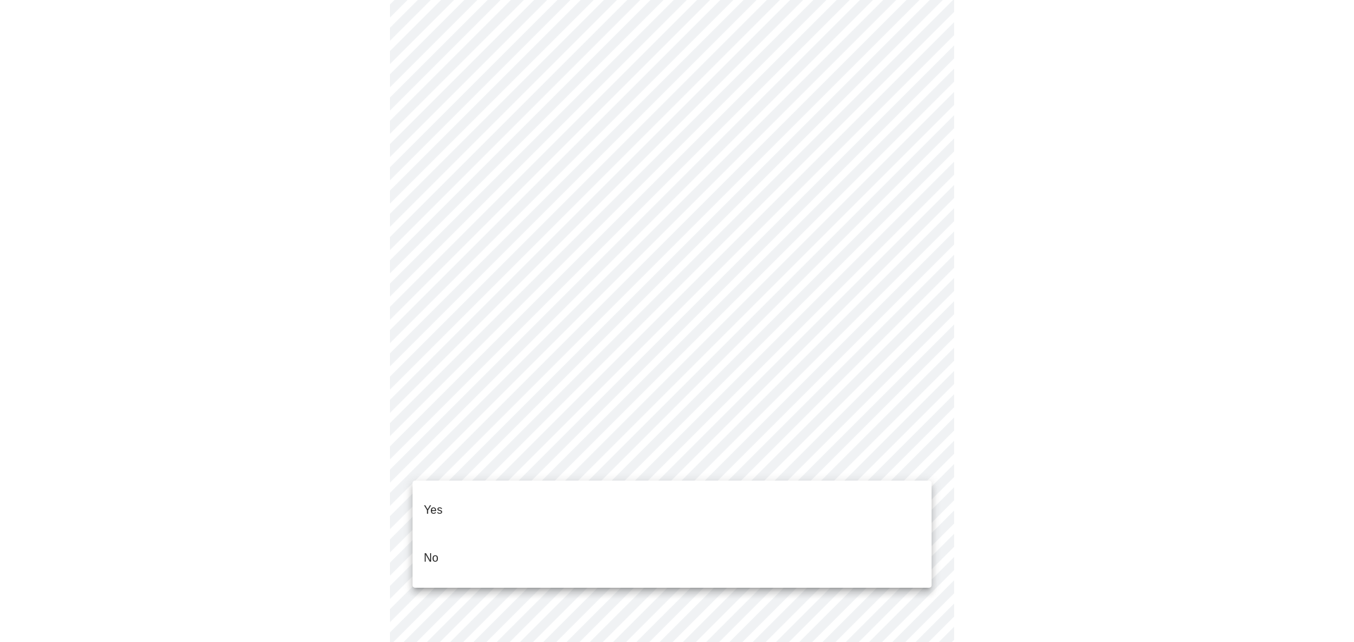
drag, startPoint x: 496, startPoint y: 522, endPoint x: 489, endPoint y: 532, distance: 12.3
click at [494, 531] on ul "Yes No" at bounding box center [672, 534] width 519 height 107
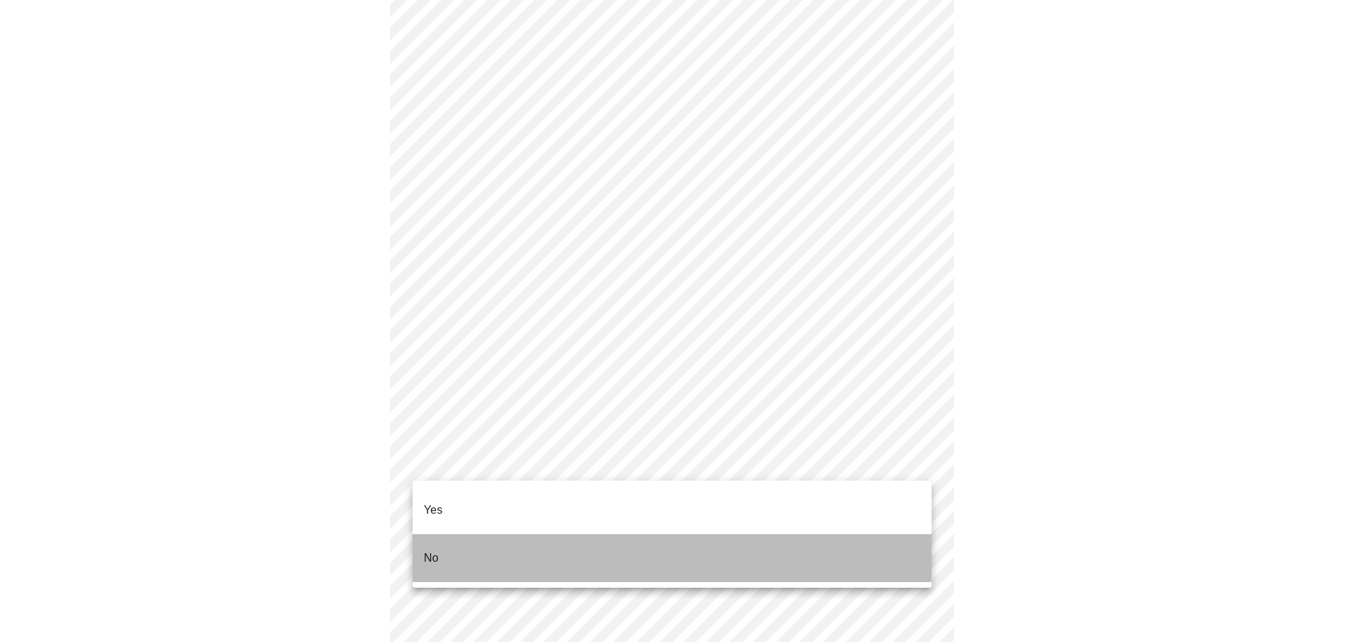
click at [489, 534] on li "No" at bounding box center [672, 558] width 519 height 48
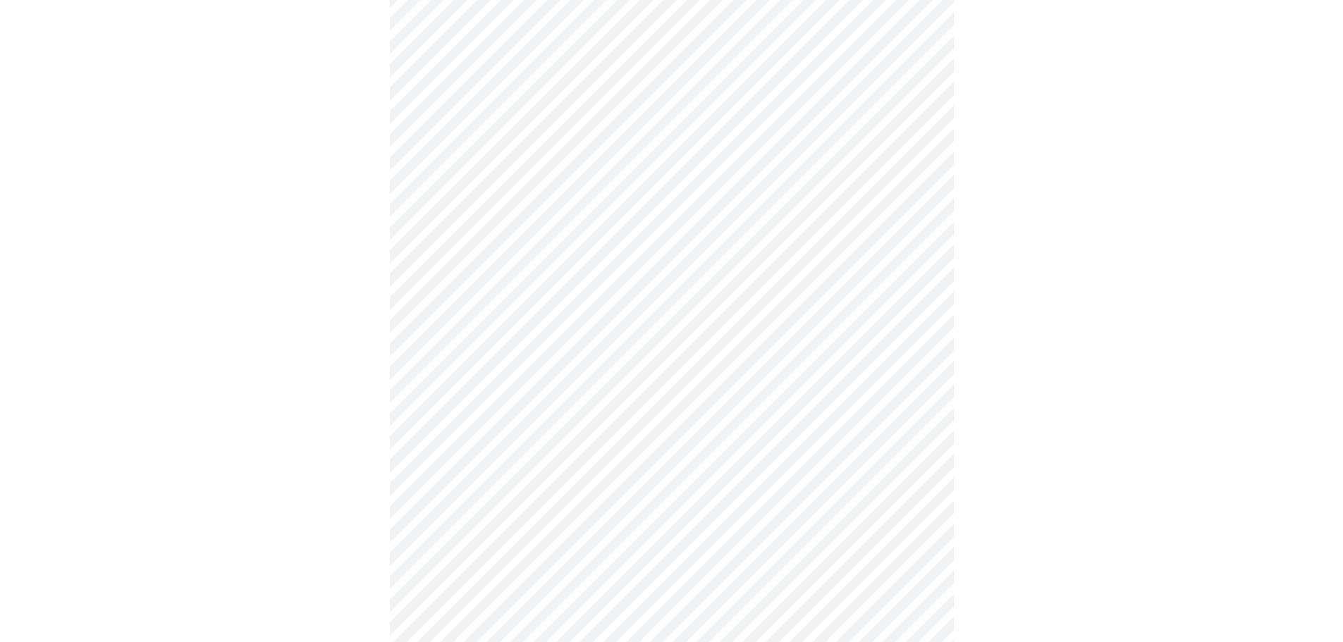
scroll to position [1058, 0]
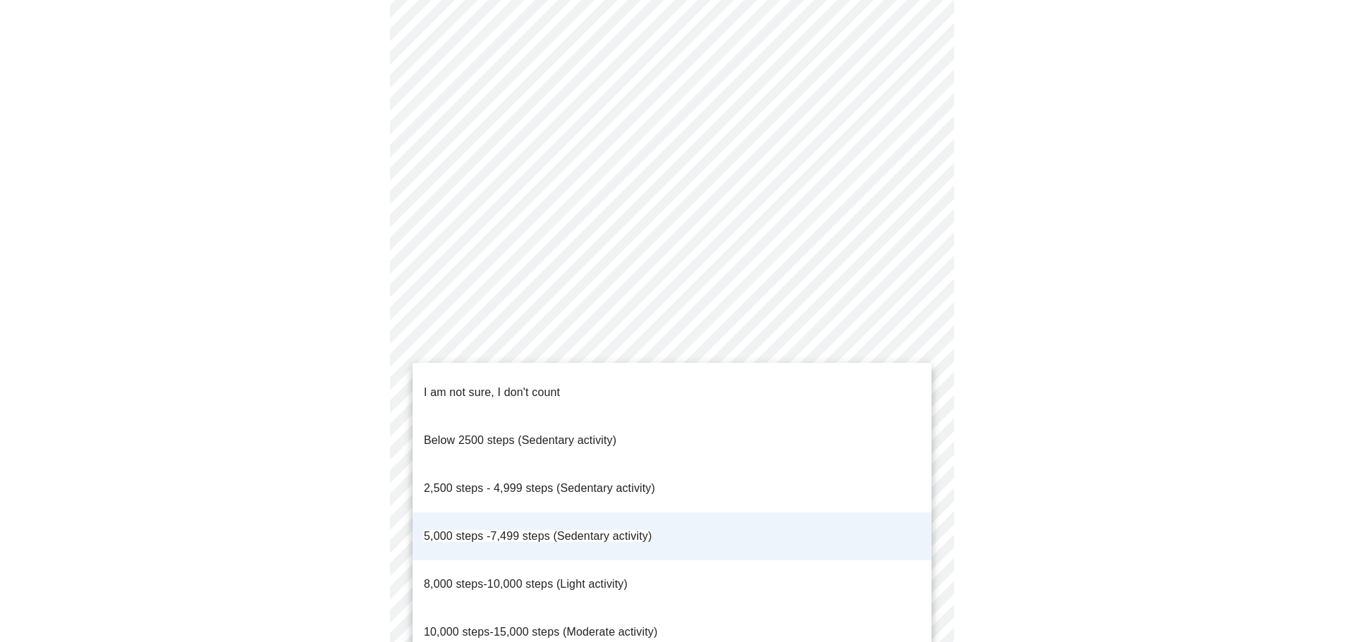
click at [491, 576] on p "8,000 steps-10,000 steps (Light activity)" at bounding box center [526, 584] width 204 height 17
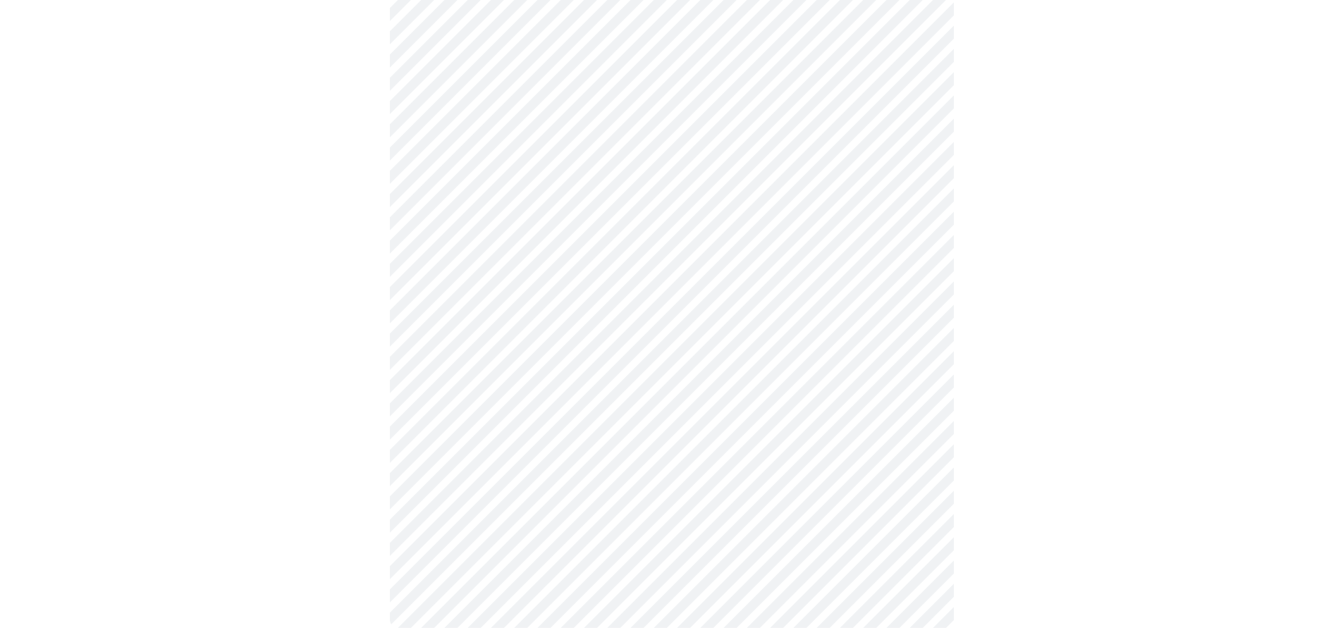
scroll to position [1180, 0]
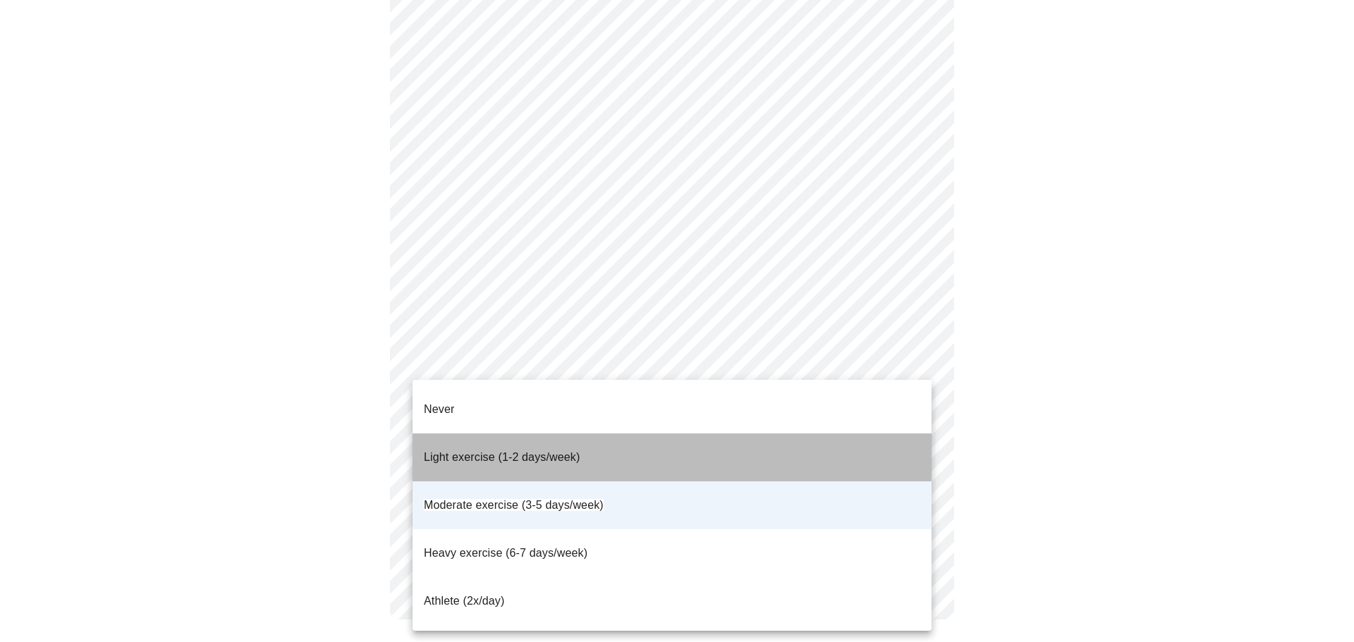
click at [530, 451] on span "Light exercise (1-2 days/week)" at bounding box center [502, 457] width 157 height 12
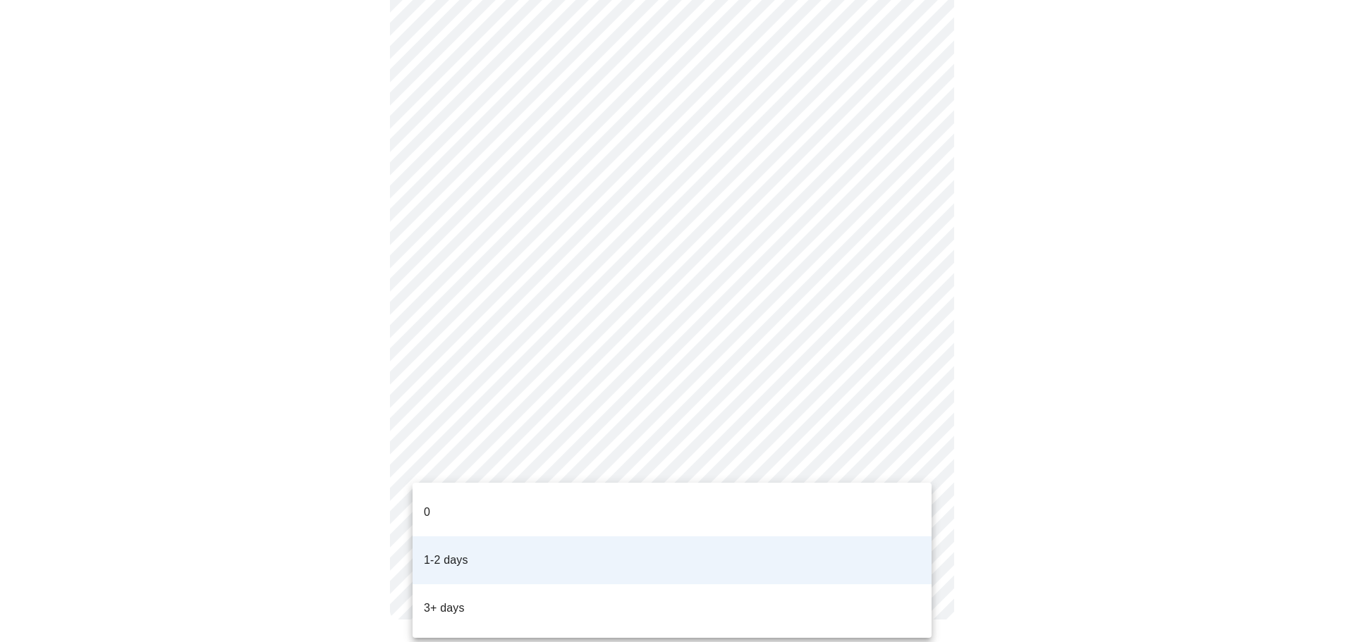
click at [451, 600] on p "3+ days" at bounding box center [444, 608] width 41 height 17
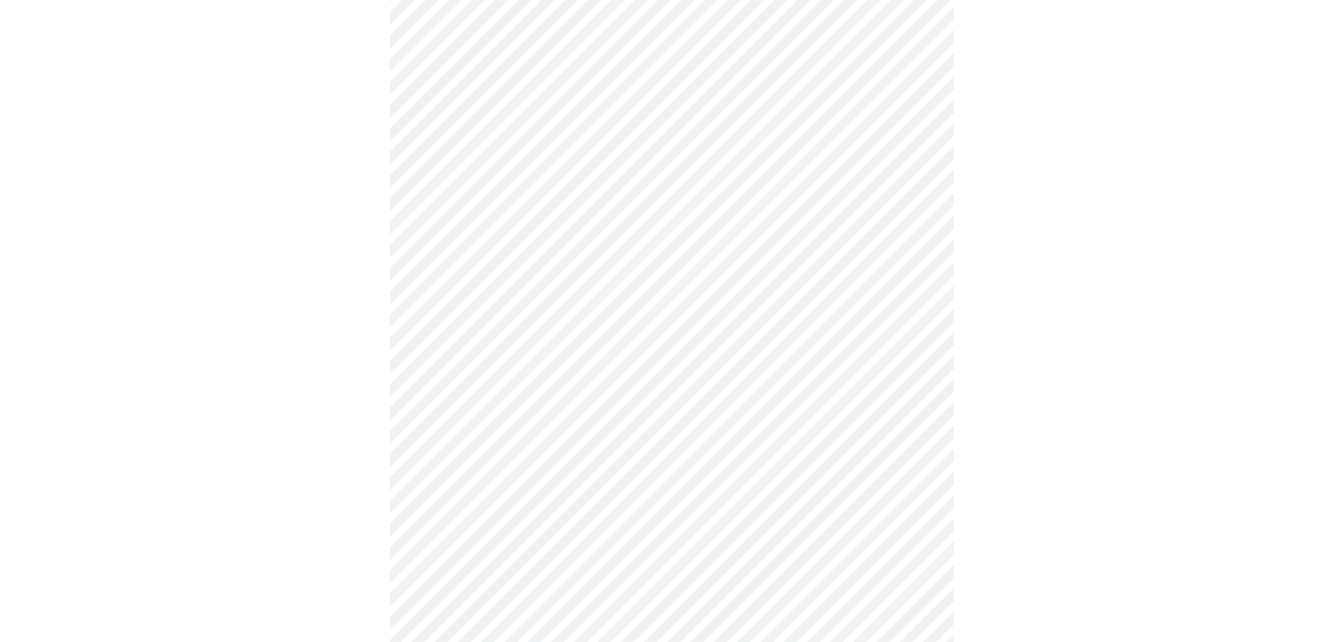
scroll to position [0, 0]
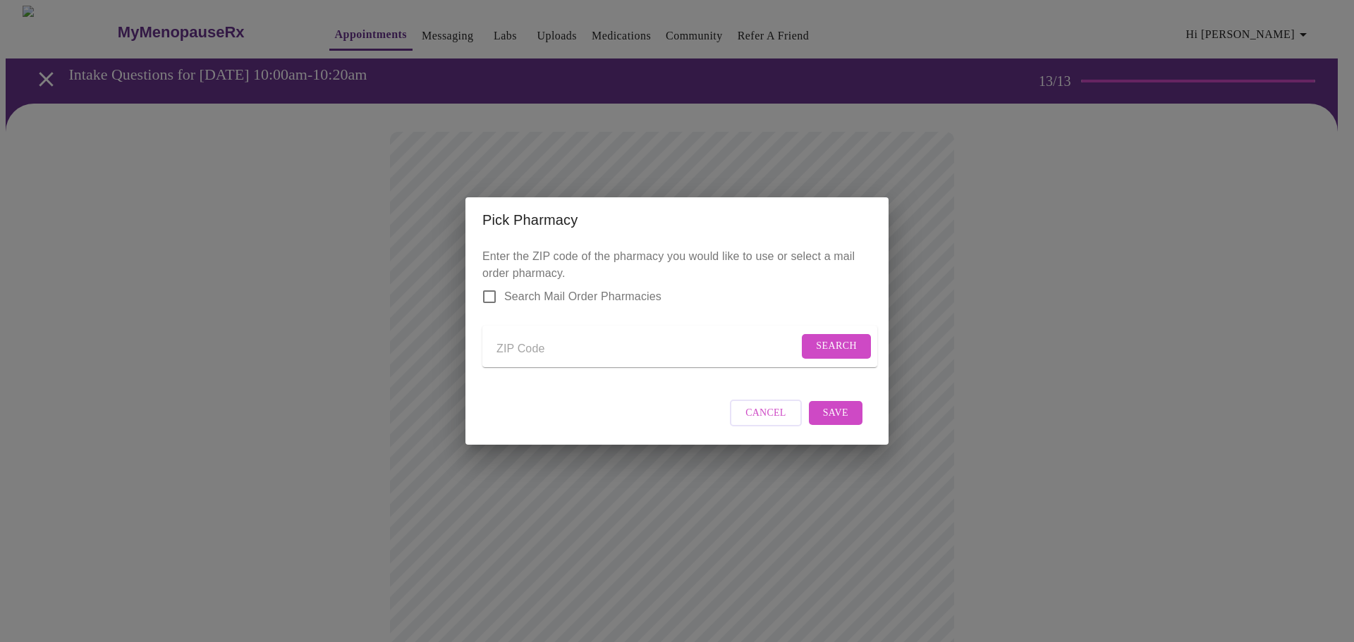
click at [778, 410] on button "Cancel" at bounding box center [766, 414] width 72 height 28
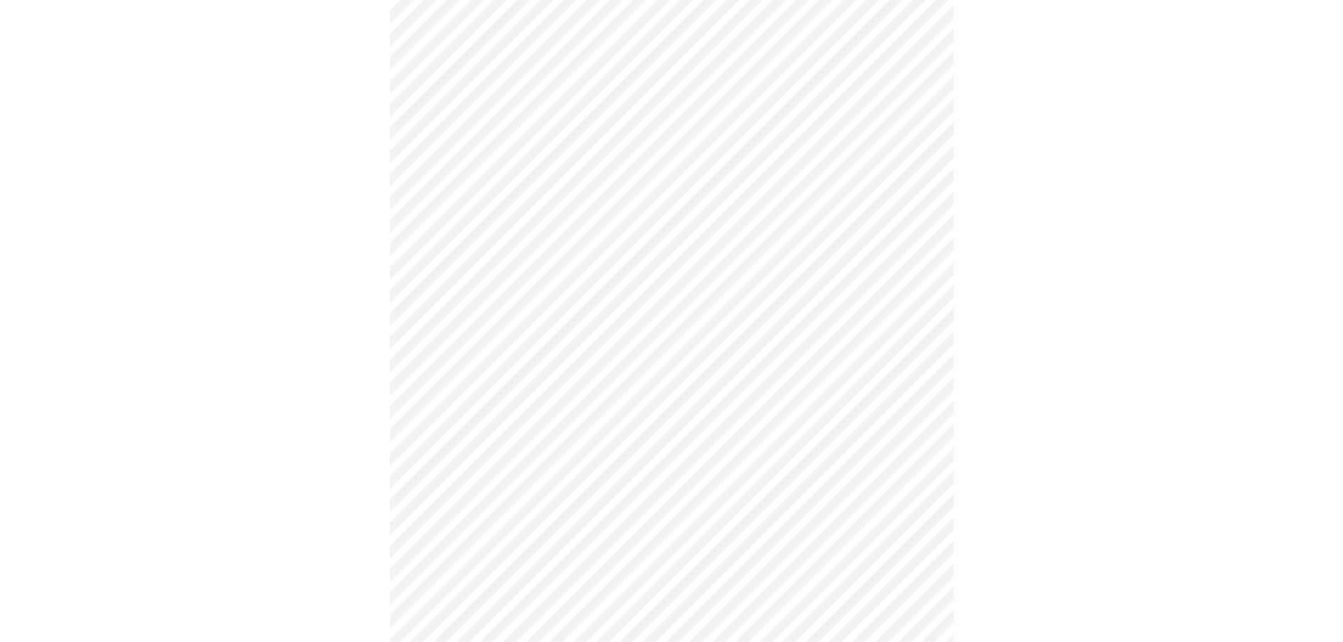
scroll to position [524, 0]
